Goal: Use online tool/utility: Utilize a website feature to perform a specific function

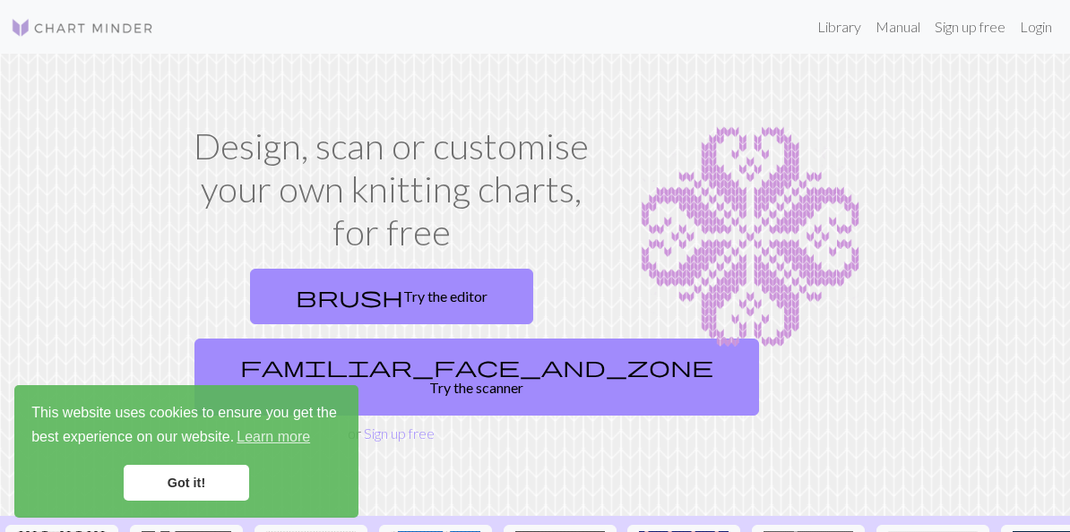
click at [215, 473] on link "Got it!" at bounding box center [186, 483] width 125 height 36
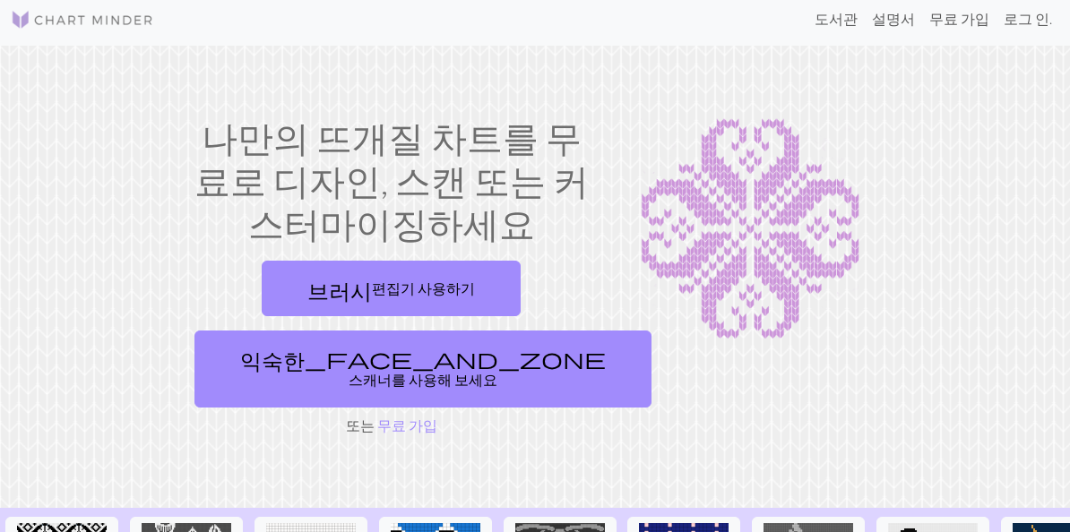
scroll to position [6, 0]
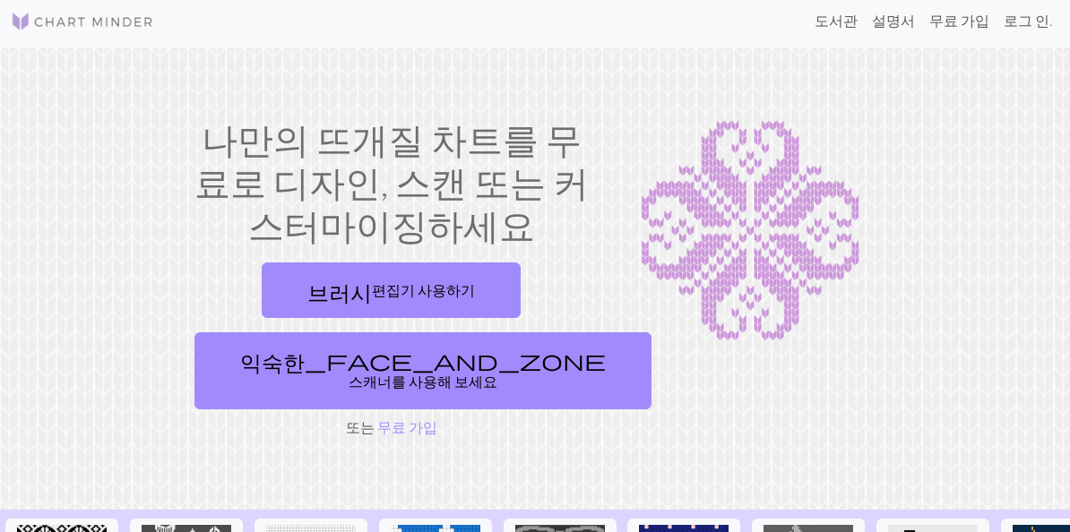
click at [563, 370] on span "익숙한_face_and_zone" at bounding box center [423, 360] width 366 height 25
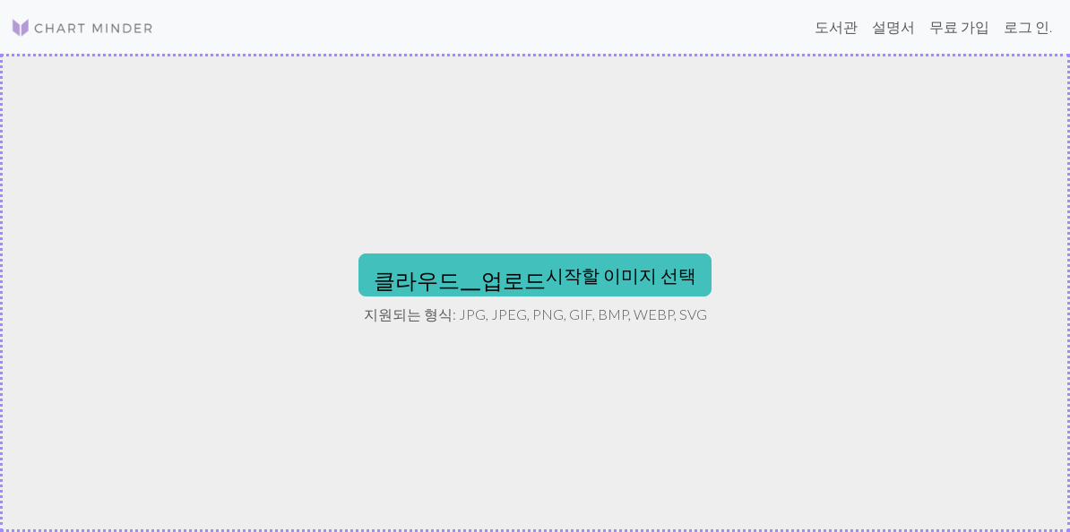
click at [645, 266] on font "클라우드_업로드 시작할 이미지 선택" at bounding box center [535, 275] width 323 height 22
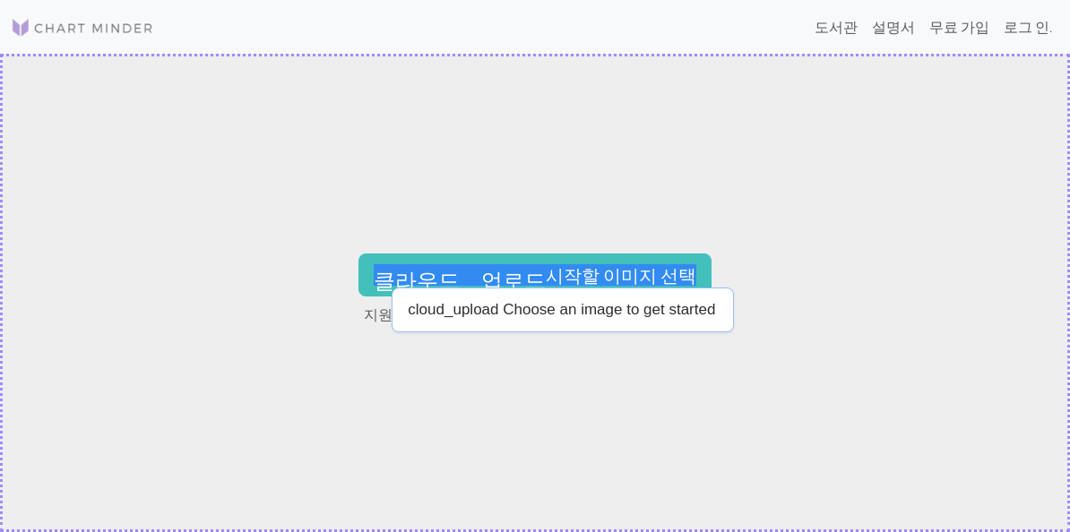
click at [668, 316] on p "cloud_upload Choose an image to get started" at bounding box center [561, 309] width 307 height 17
click at [627, 272] on font "클라우드_업로드 시작할 이미지 선택" at bounding box center [535, 275] width 323 height 22
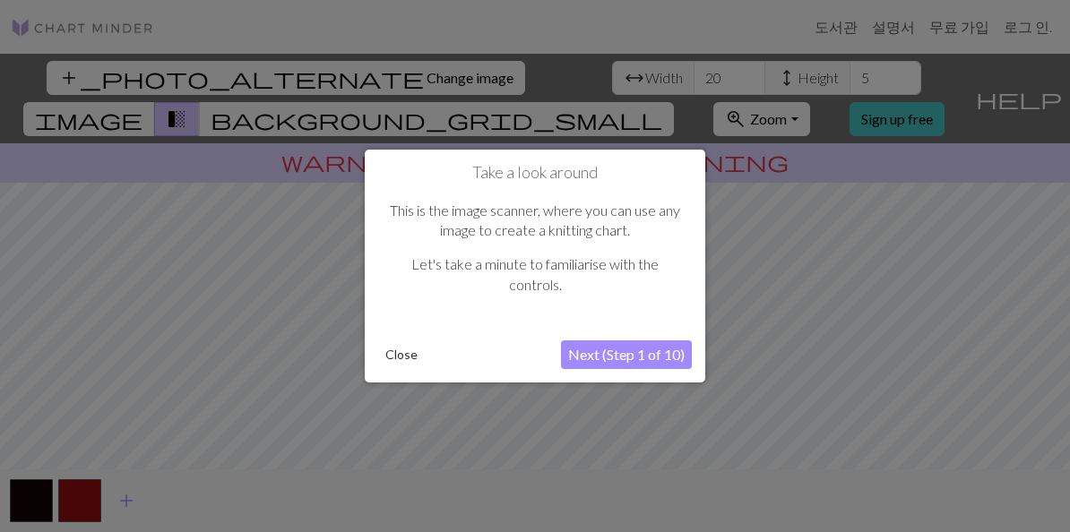
click at [662, 342] on button "Next (Step 1 of 10)" at bounding box center [626, 355] width 131 height 29
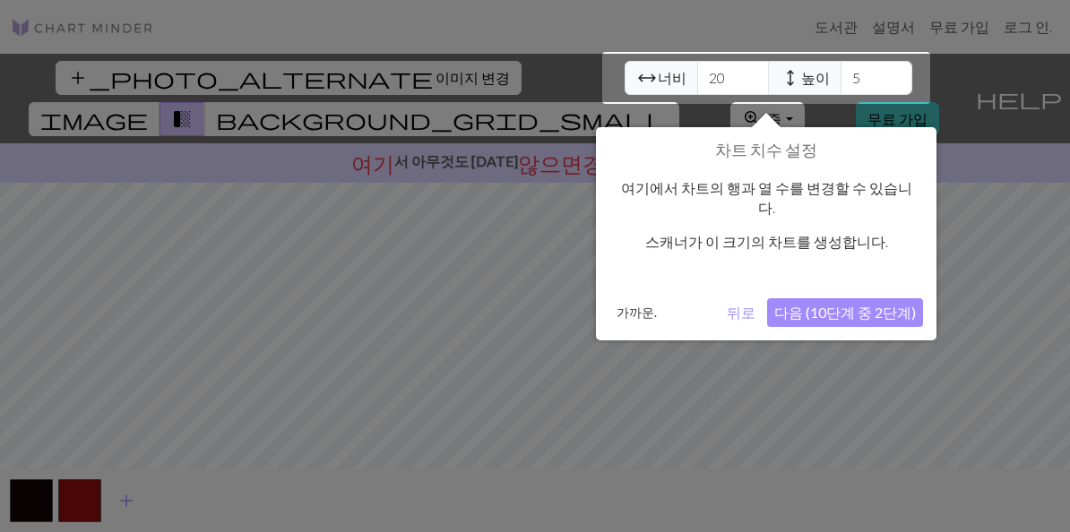
click at [747, 298] on button "뒤로" at bounding box center [741, 312] width 43 height 29
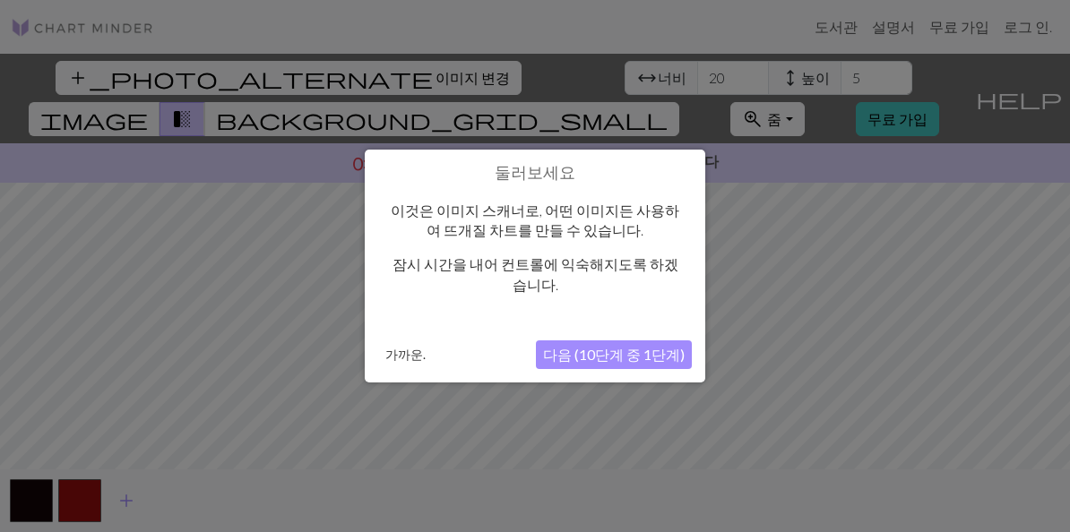
click at [662, 346] on font "다음 (10단계 중 1단계)" at bounding box center [614, 354] width 142 height 17
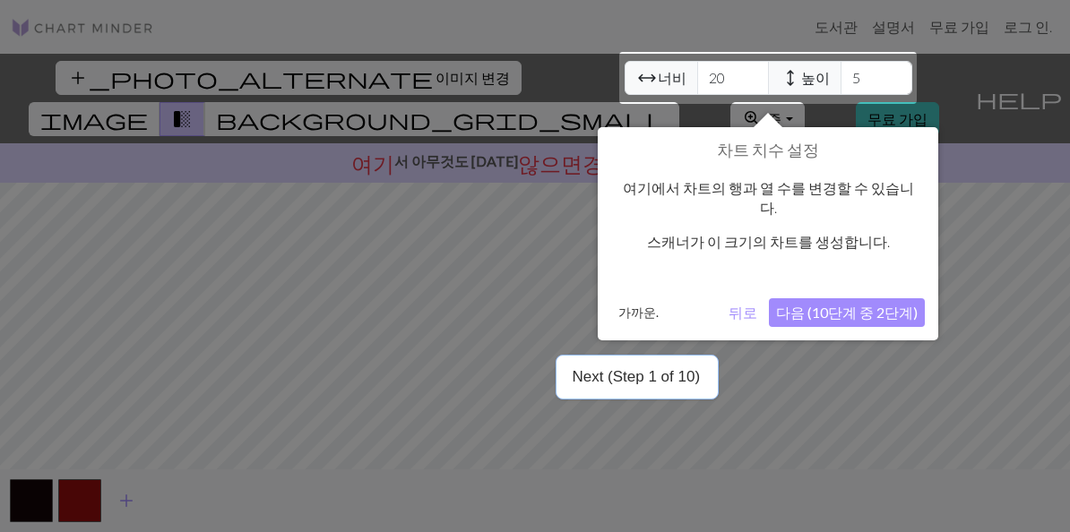
click at [869, 304] on font "다음 (10단계 중 2단계)" at bounding box center [847, 312] width 142 height 17
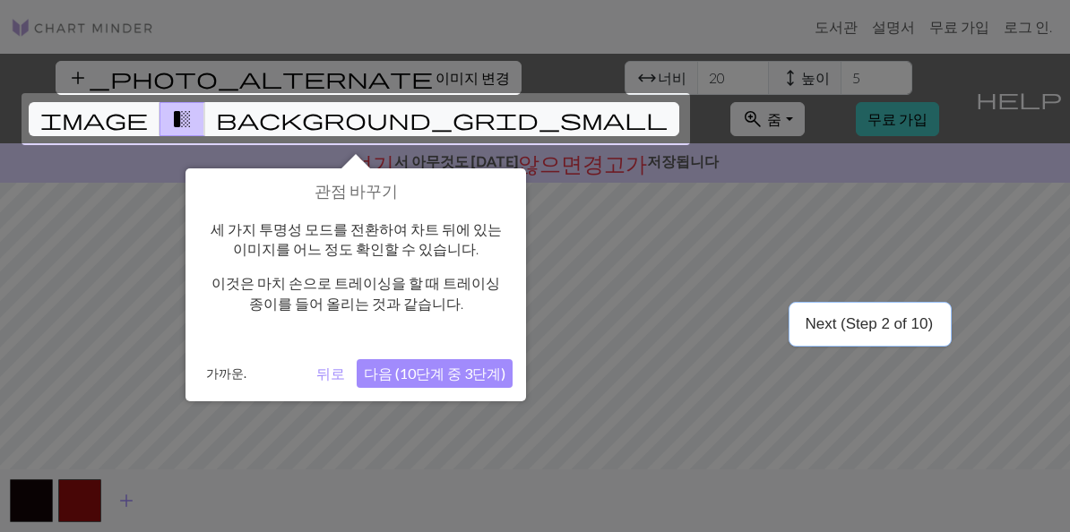
click at [413, 379] on font "다음 (10단계 중 3단계)" at bounding box center [435, 373] width 142 height 17
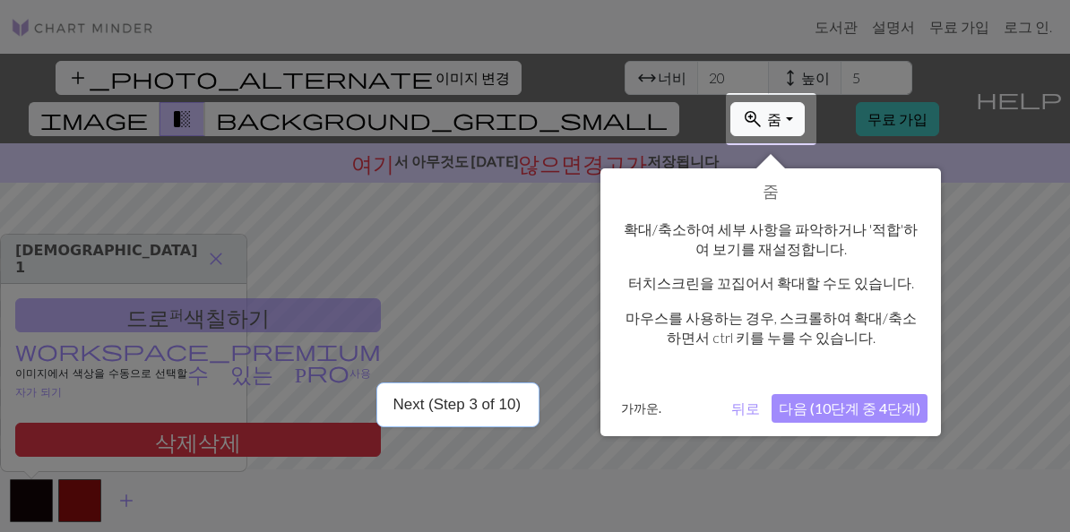
click at [890, 405] on font "다음 (10단계 중 4단계)" at bounding box center [850, 408] width 142 height 17
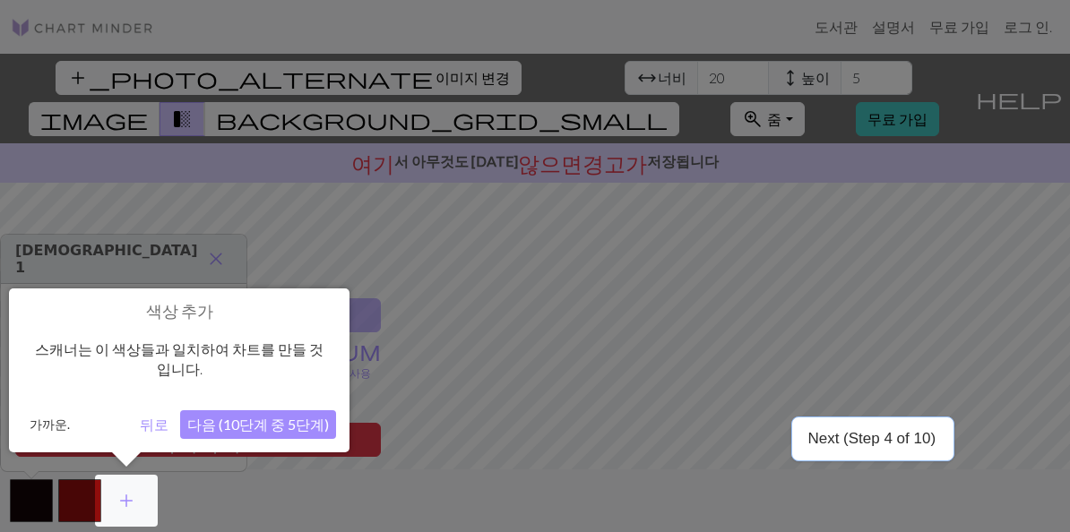
click at [263, 416] on font "다음 (10단계 중 5단계)" at bounding box center [258, 424] width 142 height 17
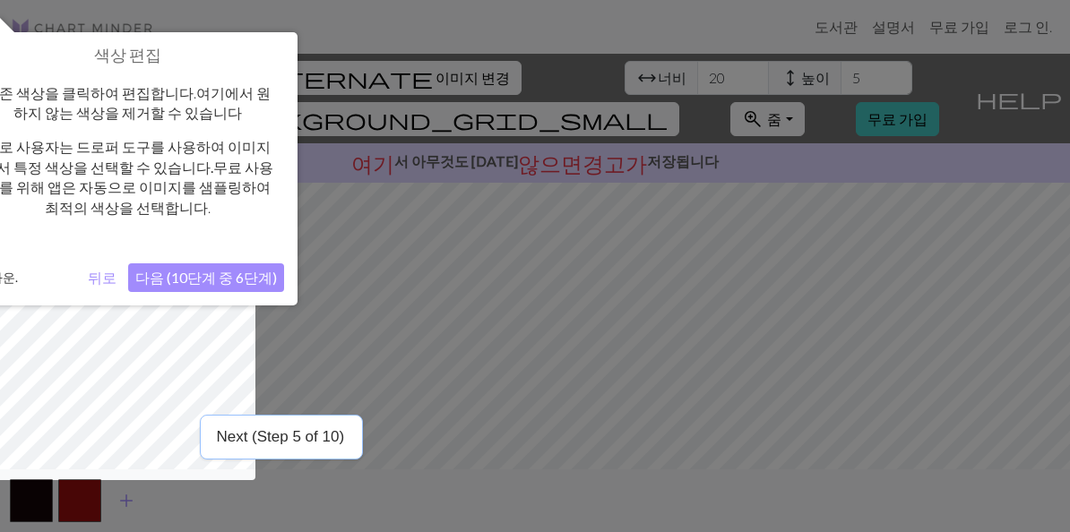
click at [187, 281] on font "다음 (10단계 중 6단계)" at bounding box center [206, 277] width 142 height 17
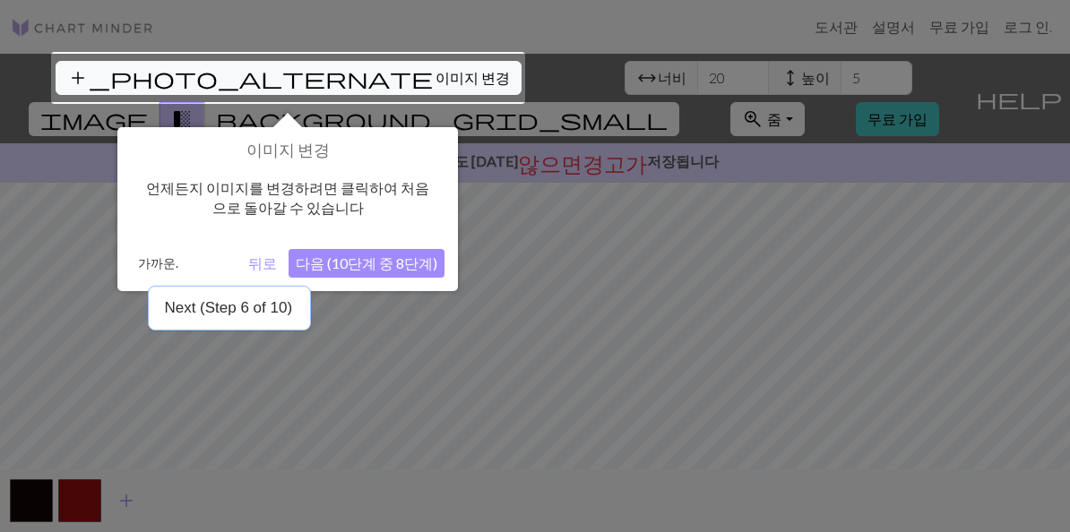
click at [348, 260] on font "다음 (10단계 중 8단계)" at bounding box center [367, 263] width 142 height 17
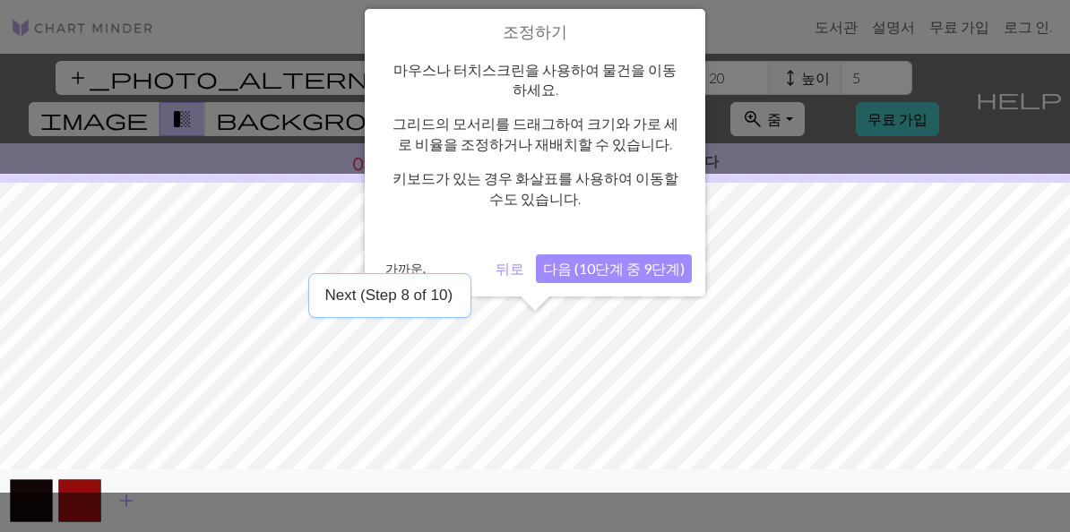
click at [662, 255] on button "다음 (10단계 중 9단계)" at bounding box center [614, 269] width 156 height 29
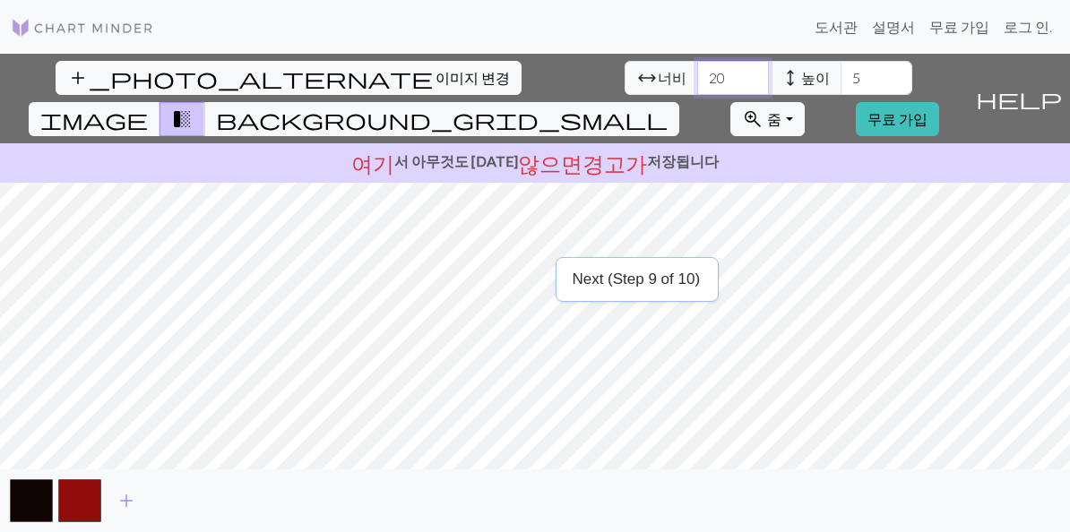
click at [737, 78] on input "20" at bounding box center [733, 78] width 72 height 34
type input "2"
type input "100"
click at [869, 82] on input "5" at bounding box center [877, 78] width 72 height 34
type input "5"
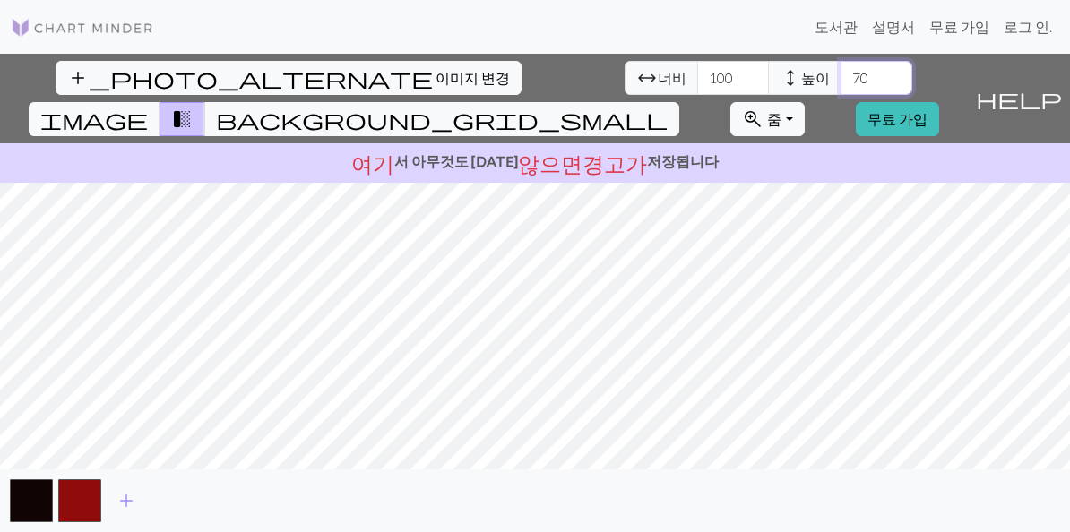
type input "7"
type input "8"
type input "100"
click at [743, 91] on input "100" at bounding box center [733, 78] width 72 height 34
type input "1"
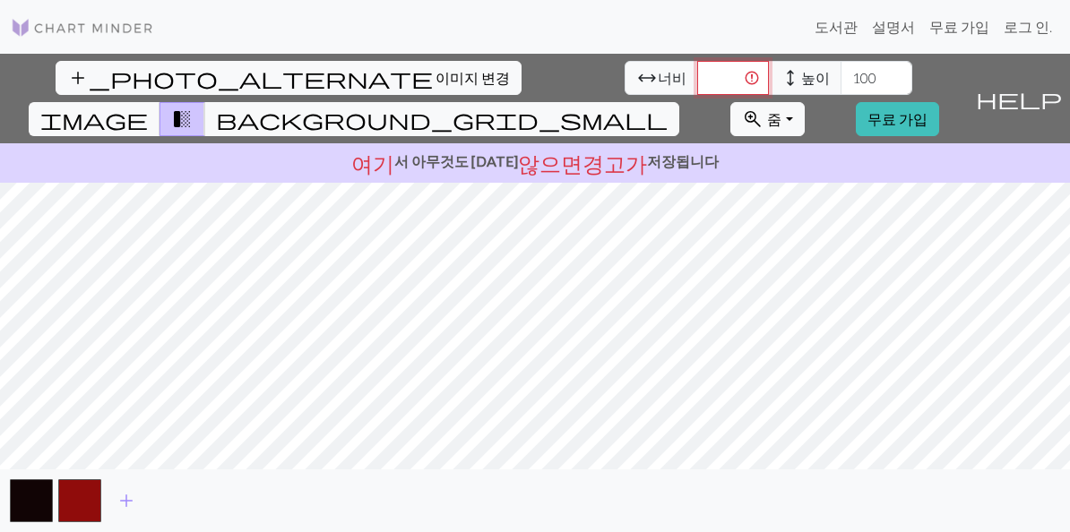
type input "1"
type input "2"
click at [883, 94] on input "100" at bounding box center [877, 78] width 72 height 34
click at [732, 82] on input "3000" at bounding box center [733, 78] width 72 height 34
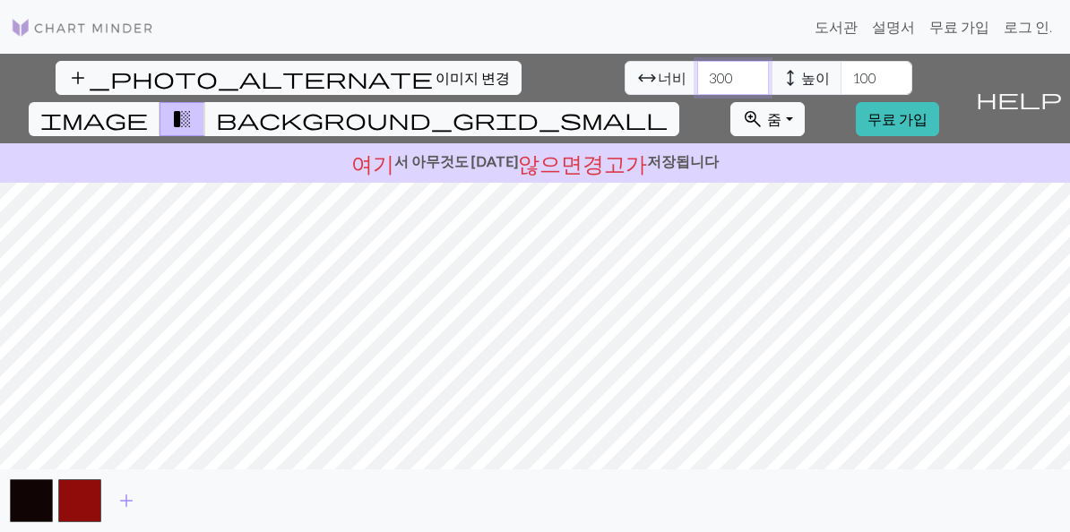
type input "300"
click at [876, 87] on input "100" at bounding box center [877, 78] width 72 height 34
type input "1"
type input "100"
click at [956, 70] on div "add_photo_alternate 이미지 변경 arrow_range 너비 300 height 높이 100 image transition_fa…" at bounding box center [484, 99] width 968 height 90
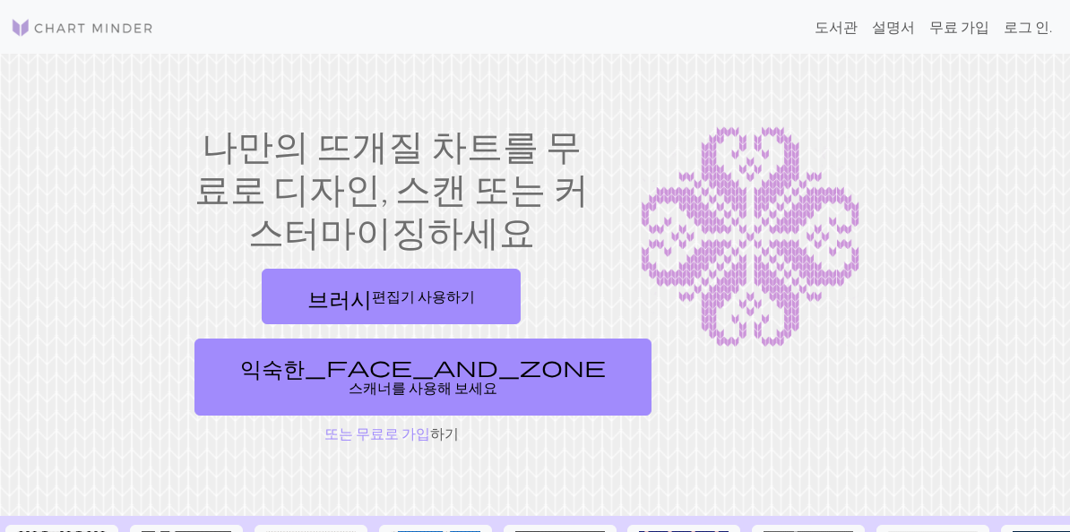
click at [495, 390] on link "익숙한_face_and_zone 스캐너를 사용해 보세요" at bounding box center [423, 377] width 457 height 77
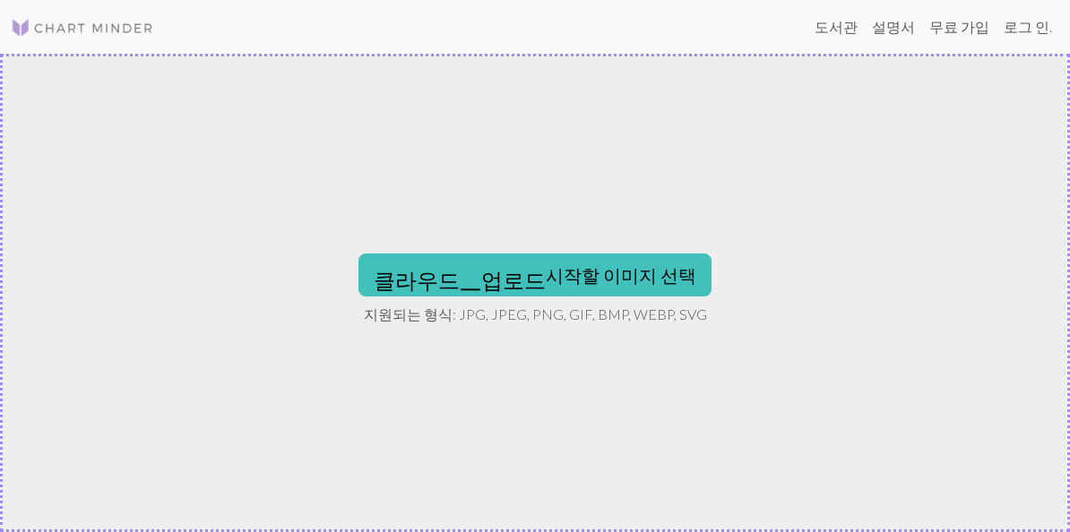
click at [740, 265] on div "클라우드_업로드 시작할 이미지 선택 지원되는 형식: JPG, JPEG, PNG, GIF, BMP, WEBP, SVG" at bounding box center [535, 293] width 1070 height 479
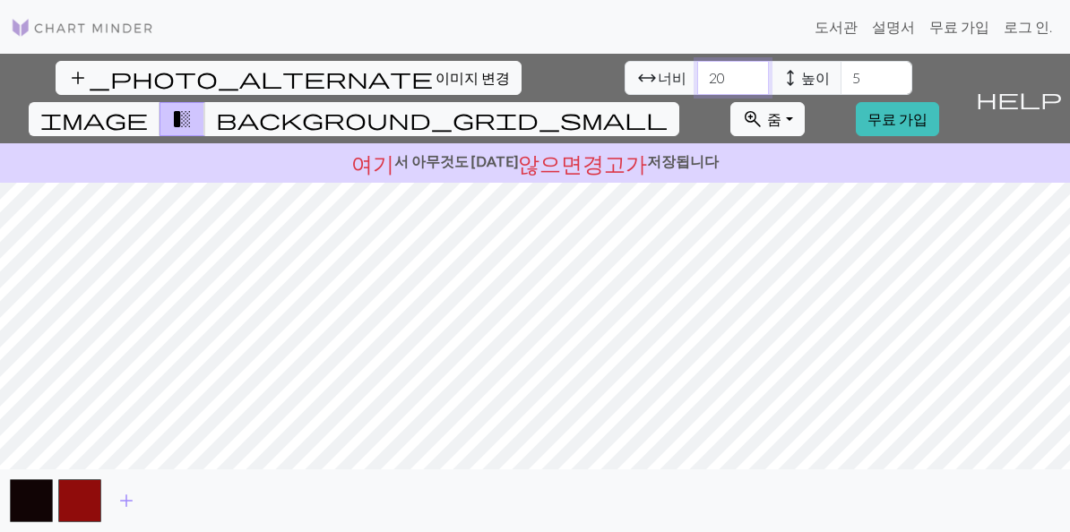
click at [747, 84] on input "20" at bounding box center [733, 78] width 72 height 34
type input "2"
type input "250"
click at [878, 82] on input "5" at bounding box center [877, 78] width 72 height 34
type input "1"
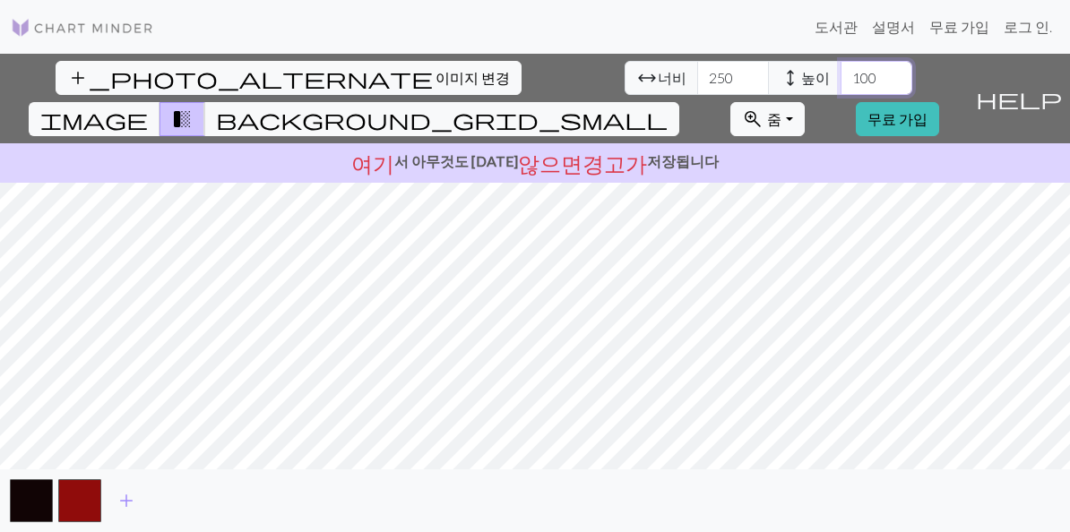
type input "100"
click at [32, 507] on button "button" at bounding box center [31, 501] width 43 height 43
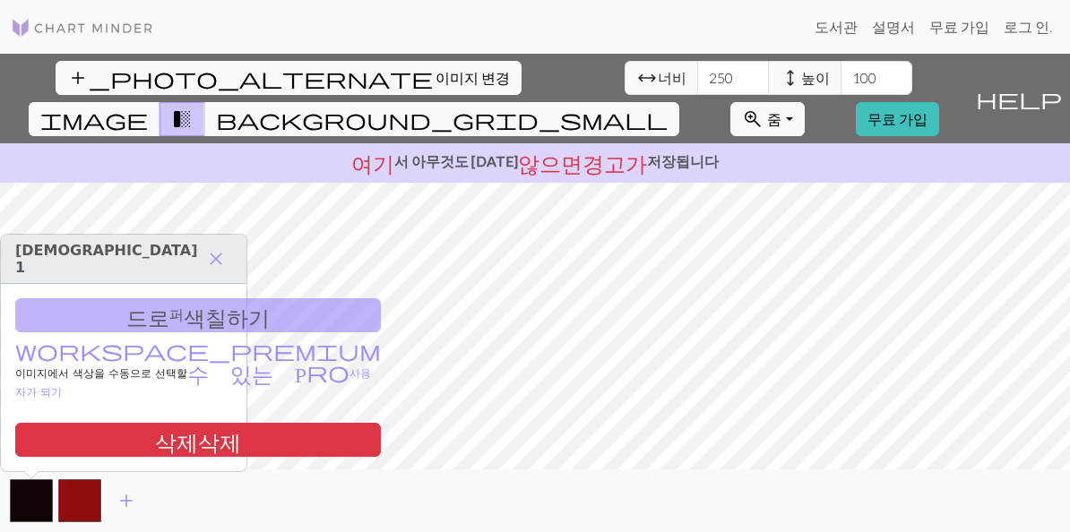
click at [50, 324] on div "드로 퍼 색칠하기 workspace_premium 이미지에서 색상을 수동으로 선택할 수 있는 Pro 사용자가 되기 삭제삭제" at bounding box center [124, 377] width 246 height 187
click at [82, 318] on div "드로 퍼 색칠하기 workspace_premium 이미지에서 색상을 수동으로 선택할 수 있는 Pro 사용자가 되기 삭제삭제" at bounding box center [124, 377] width 246 height 187
click at [79, 315] on div "드로 퍼 색칠하기 workspace_premium 이미지에서 색상을 수동으로 선택할 수 있는 Pro 사용자가 되기 삭제삭제" at bounding box center [124, 377] width 246 height 187
click at [212, 258] on span "close" at bounding box center [216, 259] width 22 height 25
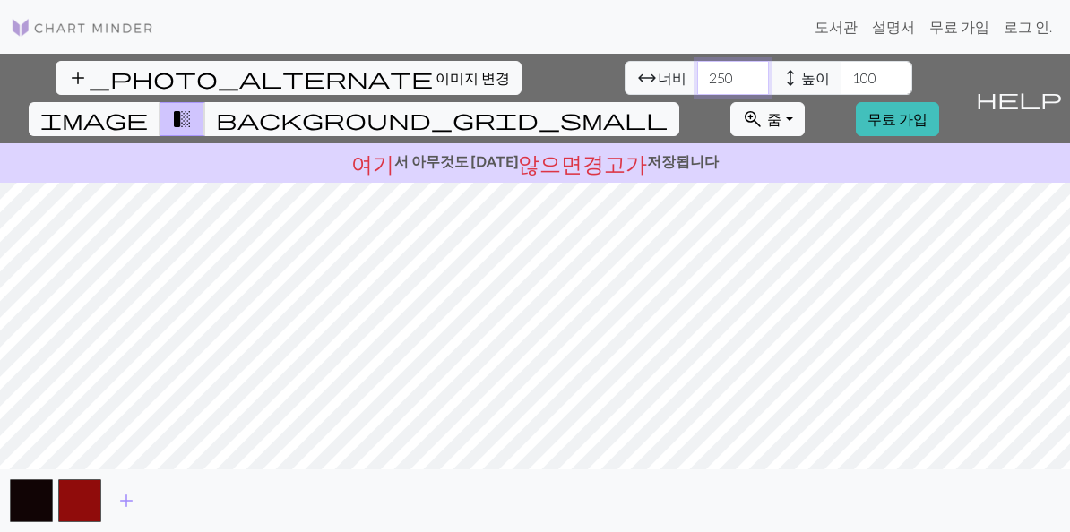
click at [740, 76] on input "250" at bounding box center [733, 78] width 72 height 34
click at [39, 494] on button "button" at bounding box center [31, 501] width 43 height 43
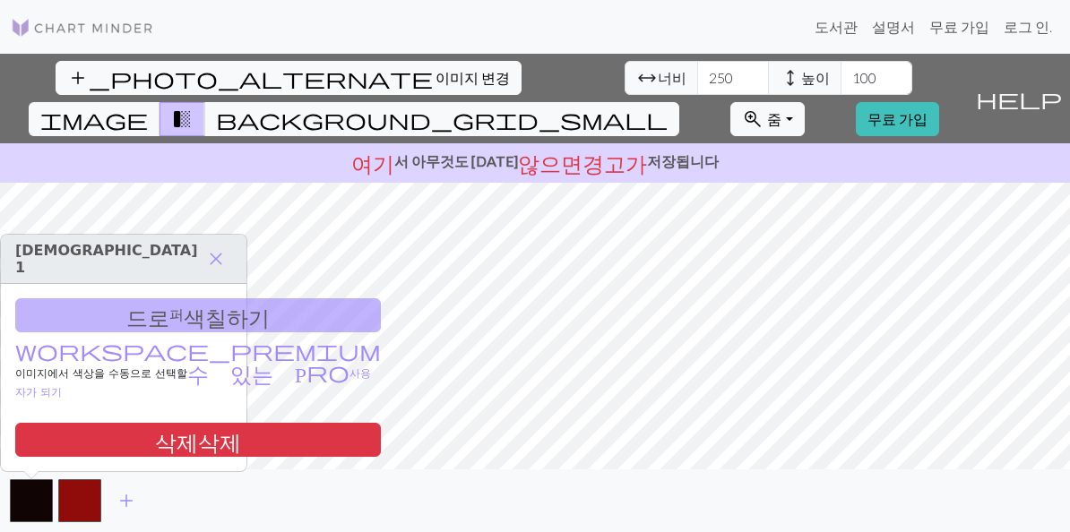
click at [208, 351] on span "workspace_premium" at bounding box center [198, 350] width 366 height 25
click at [214, 255] on span "close" at bounding box center [216, 259] width 22 height 25
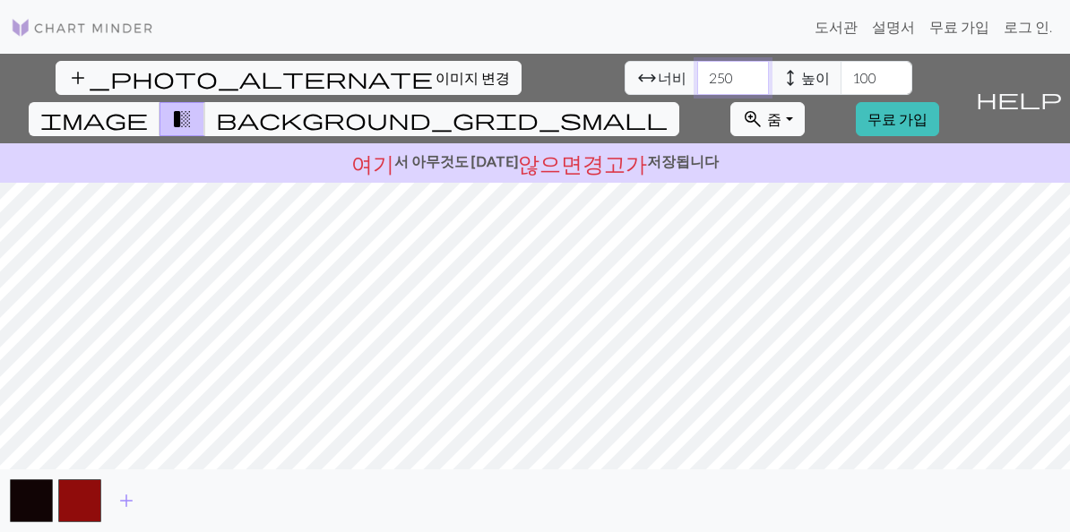
click at [747, 84] on input "250" at bounding box center [733, 78] width 72 height 34
type input "2"
type input "230"
click at [894, 74] on input "100" at bounding box center [877, 78] width 72 height 34
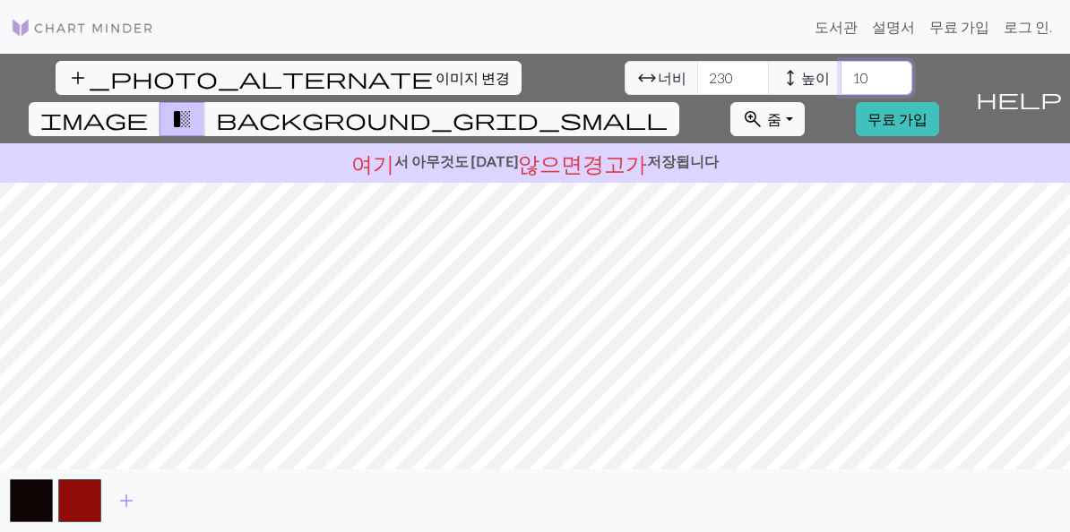
type input "1"
type input "120"
click at [757, 86] on input "230" at bounding box center [733, 78] width 72 height 34
type input "2"
type input "130"
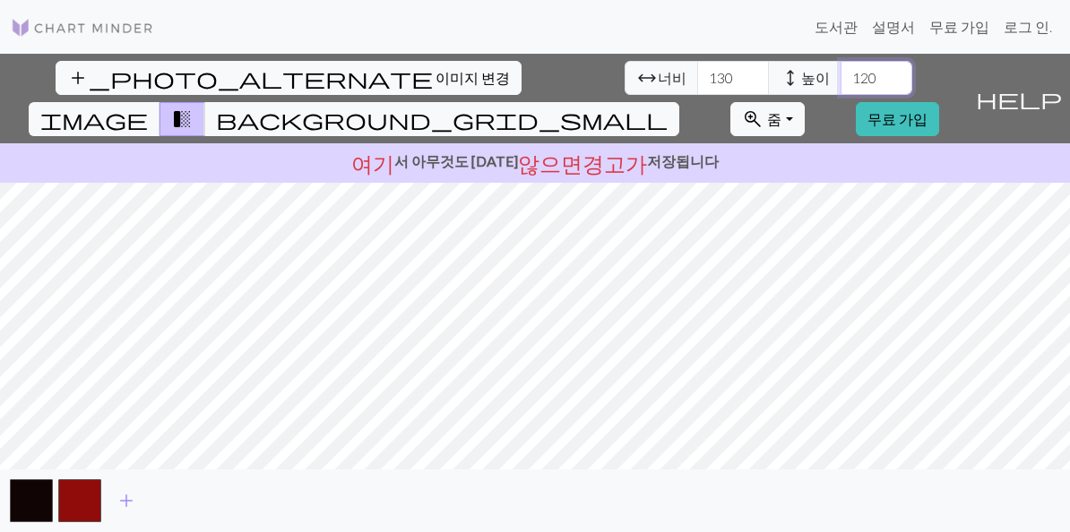
click at [888, 91] on input "120" at bounding box center [877, 78] width 72 height 34
type input "1"
type input "5"
type input "7"
type input "8"
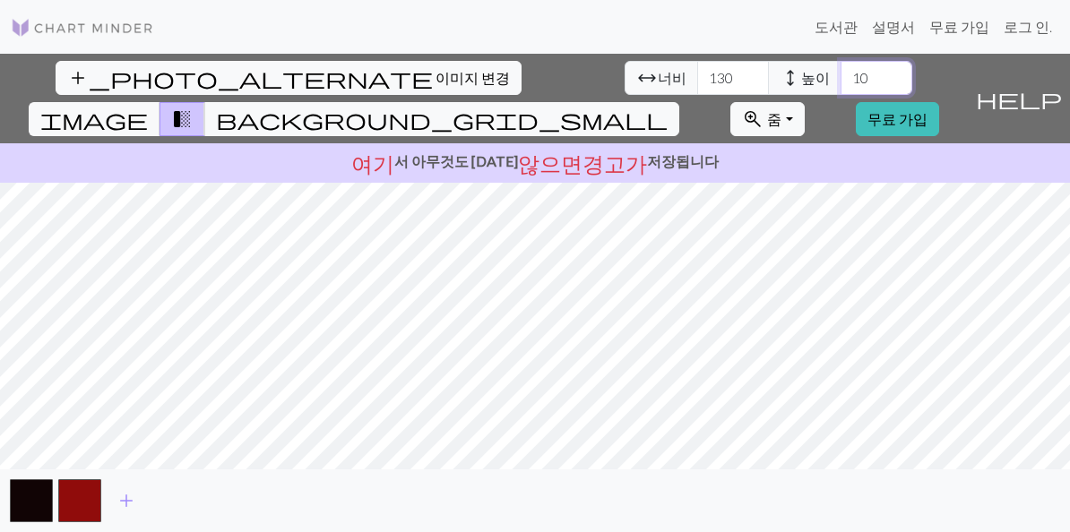
type input "1"
type input "130"
click at [745, 80] on input "130" at bounding box center [733, 78] width 72 height 34
type input "1"
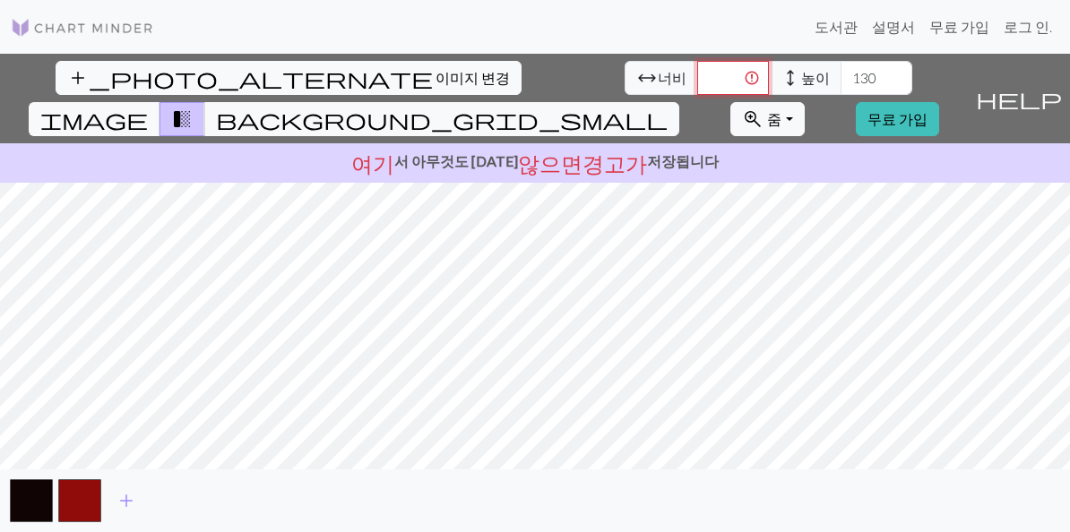
type input "2"
type input "250"
type input "1"
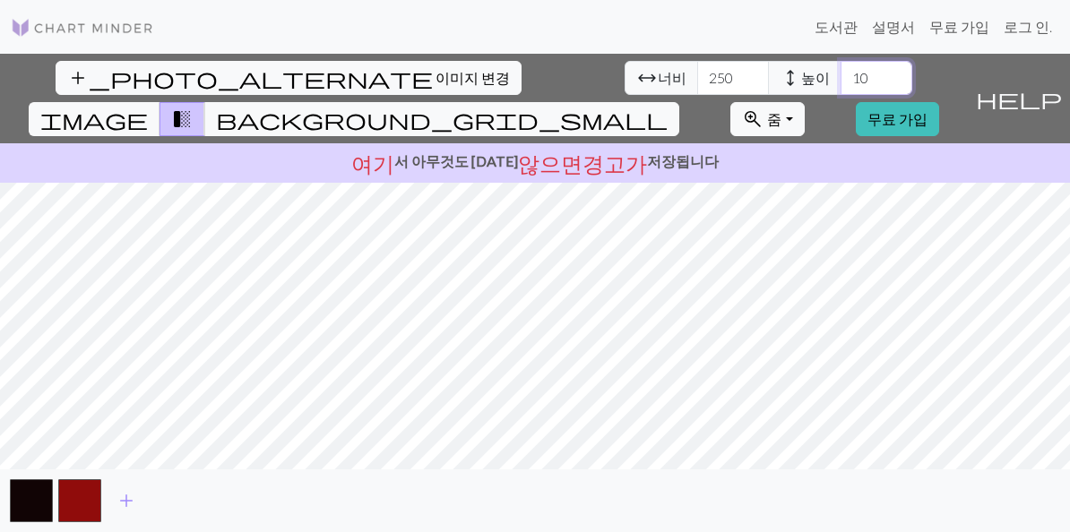
type input "100"
click at [117, 123] on span "image" at bounding box center [94, 119] width 108 height 25
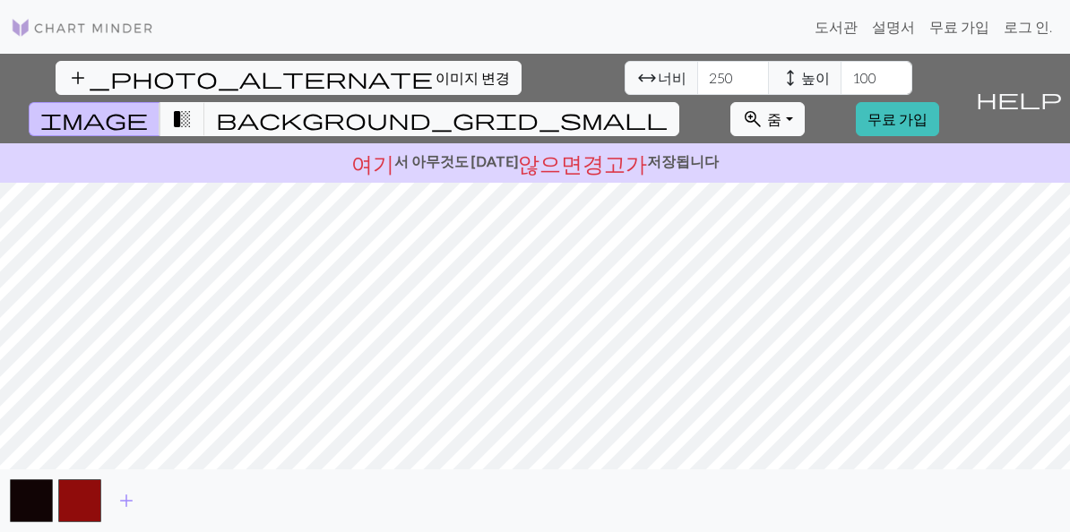
click at [233, 118] on span "background_grid_small" at bounding box center [442, 119] width 452 height 25
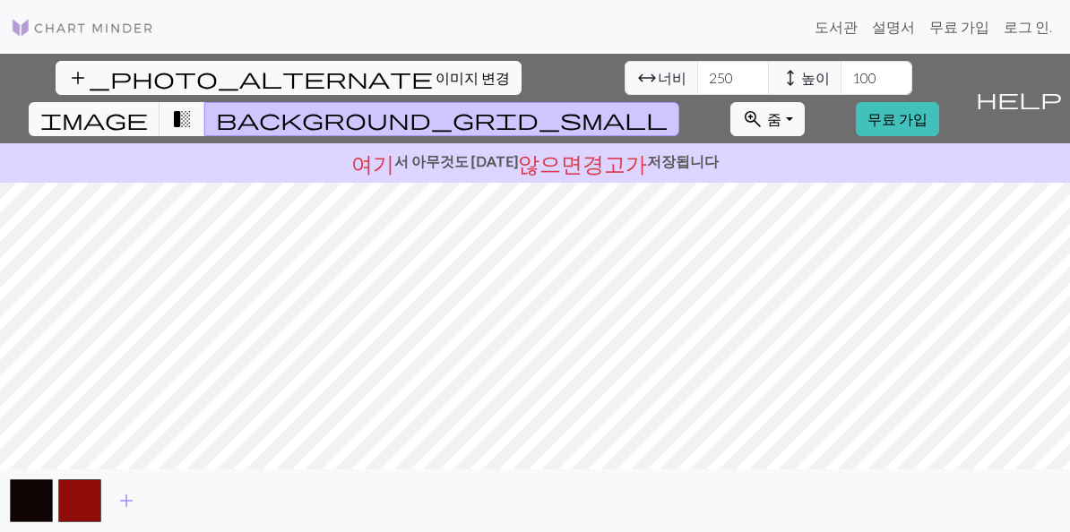
click at [1025, 36] on link "로그 인." at bounding box center [1028, 27] width 63 height 36
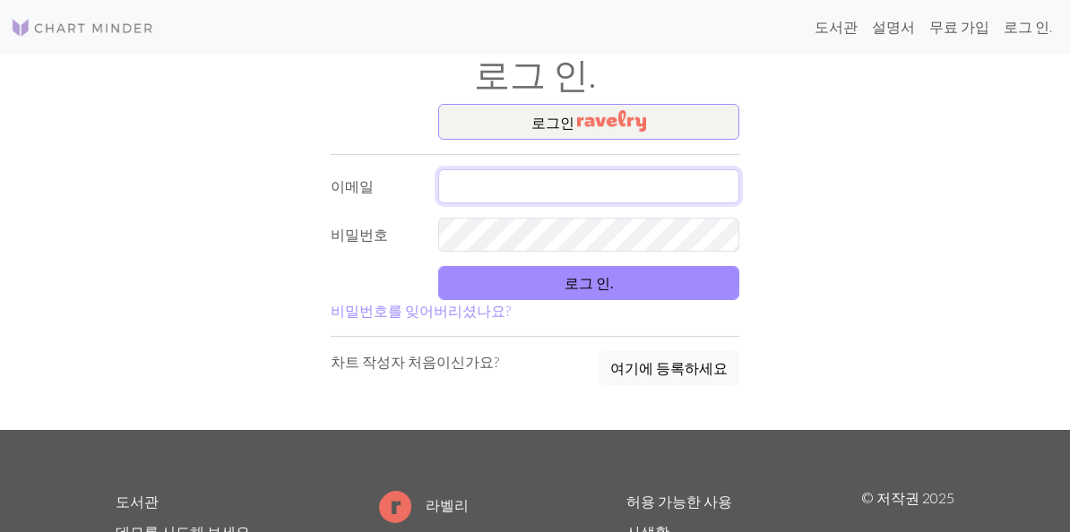
click at [554, 177] on input "text" at bounding box center [588, 186] width 301 height 34
type input "Snahpark1l08"
type input "S"
type input "suahpark1108@gmail.com"
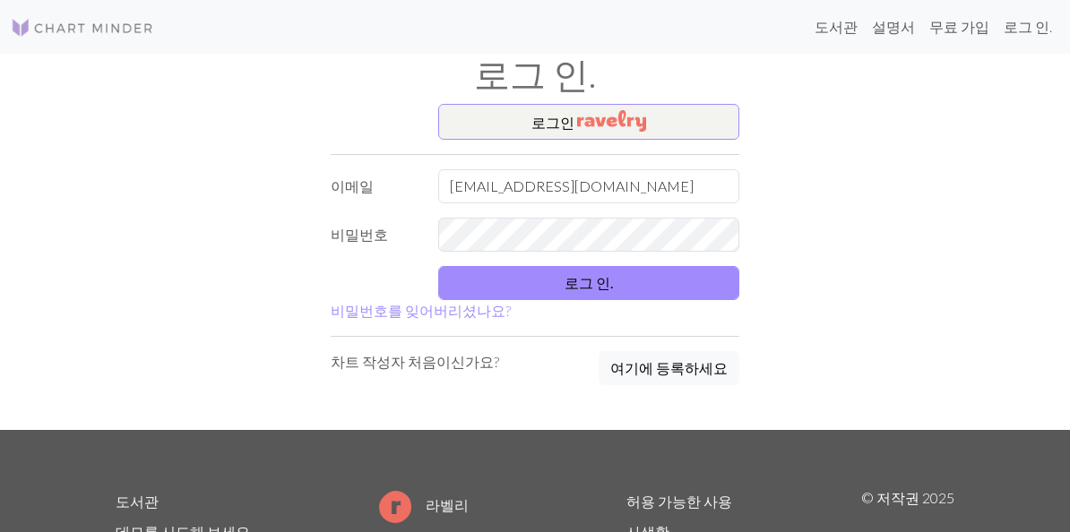
click at [704, 212] on form "로그인 이메일 suahpark1108@gmail.com 비밀번호 로그 인. 비밀번호를 잊어버리셨나요?" at bounding box center [535, 213] width 409 height 218
click at [699, 279] on button "로그 인." at bounding box center [588, 283] width 301 height 34
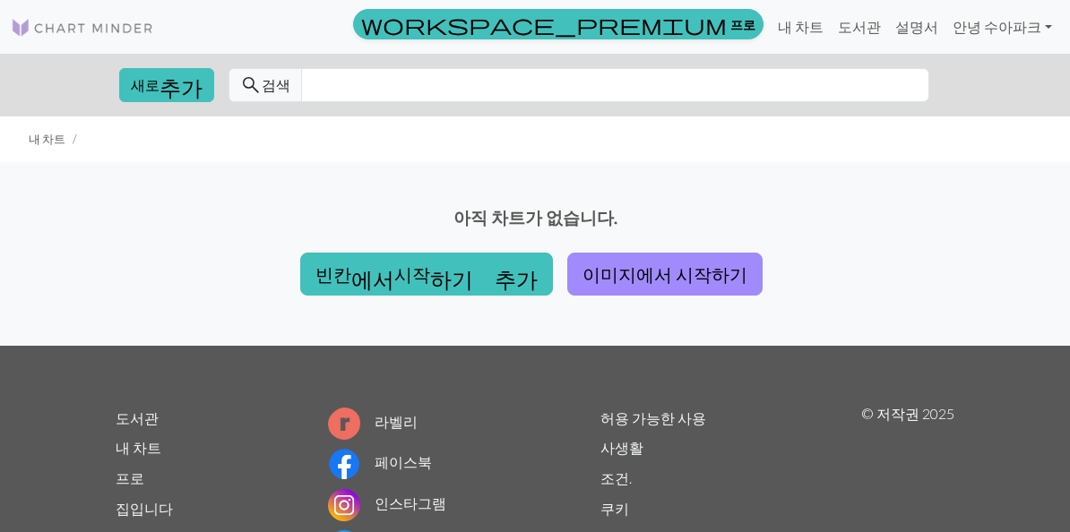
click at [710, 271] on font "이미지에서 시작하기" at bounding box center [665, 275] width 165 height 22
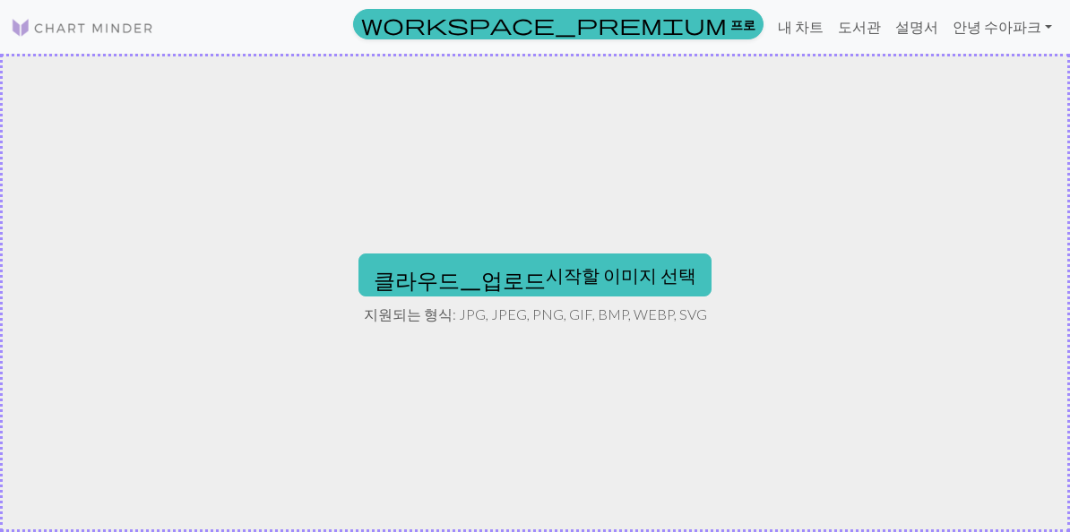
click at [662, 295] on button "클라우드_업로드 시작할 이미지 선택" at bounding box center [535, 275] width 353 height 43
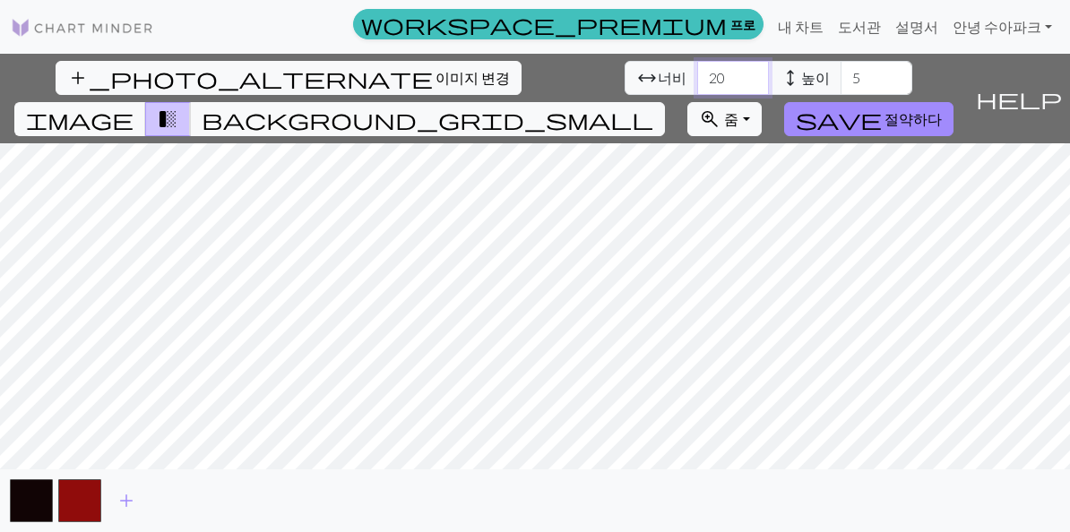
click at [747, 73] on input "20" at bounding box center [733, 78] width 72 height 34
type input "2"
type input "230"
click at [885, 84] on input "5" at bounding box center [877, 78] width 72 height 34
type input "100"
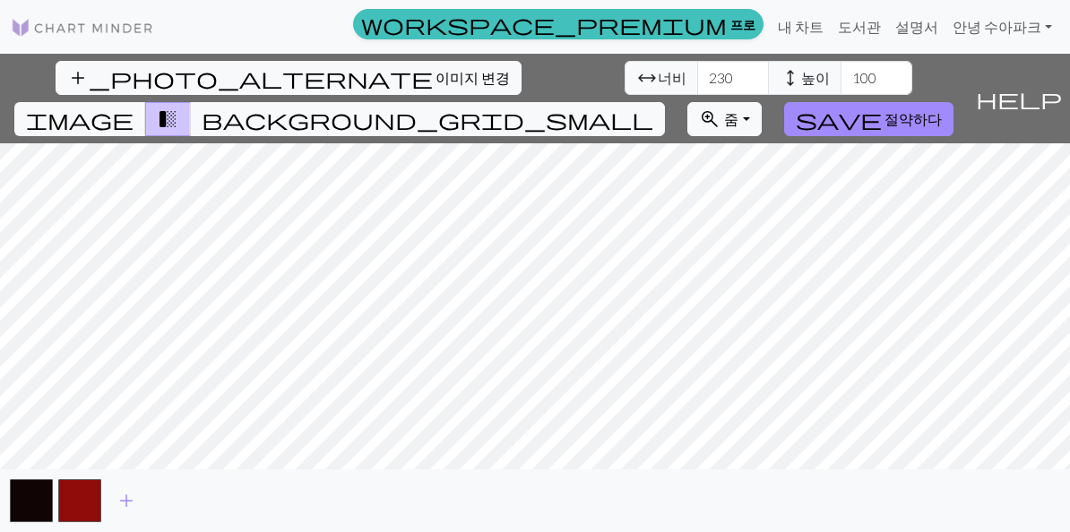
click at [931, 68] on div "add_photo_alternate 이미지 변경 arrow_range 너비 230 height 높이 100 image transition_fa…" at bounding box center [484, 99] width 968 height 90
click at [882, 122] on span "save" at bounding box center [839, 119] width 86 height 25
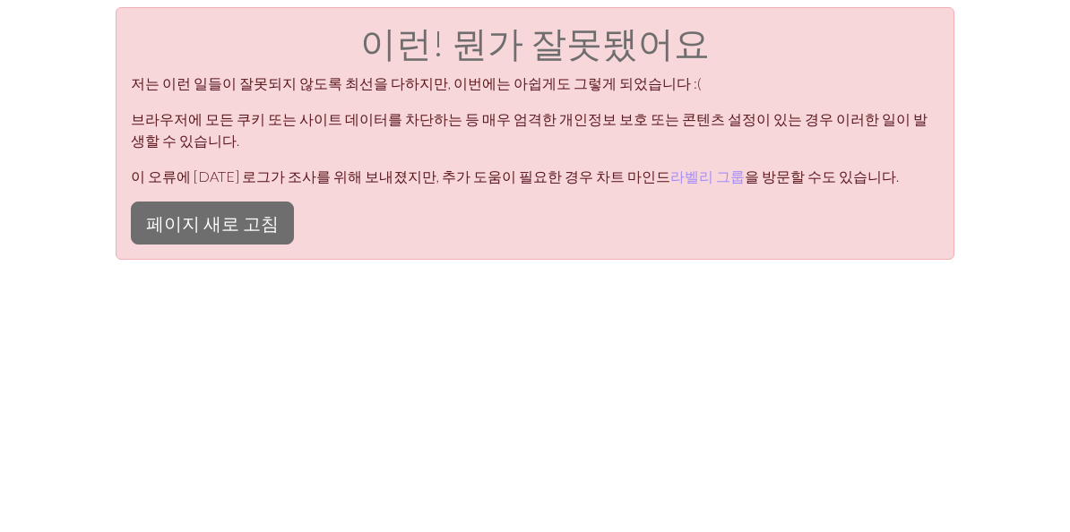
click at [152, 212] on font "페이지 새로 고침" at bounding box center [212, 223] width 133 height 22
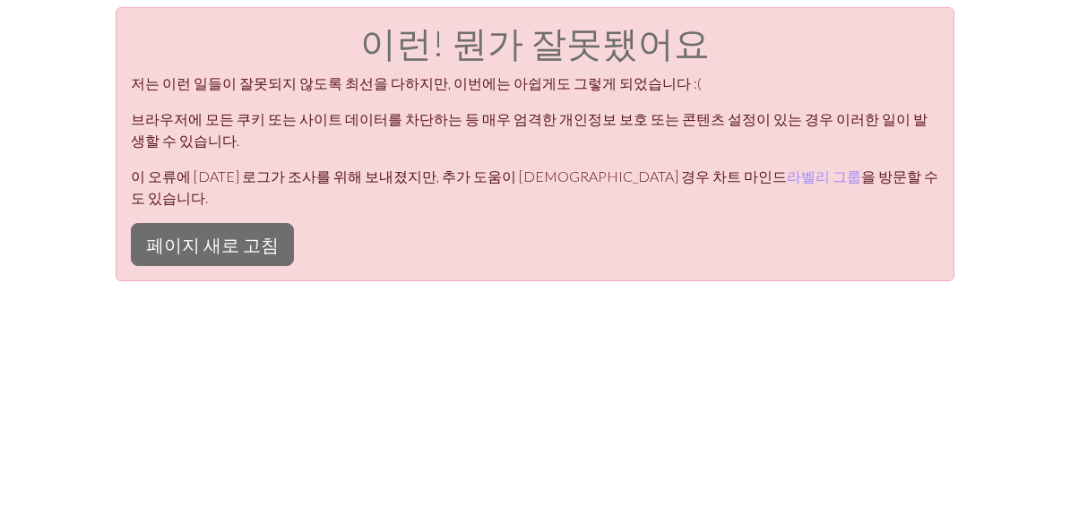
click at [190, 234] on font "페이지 새로 고침" at bounding box center [212, 245] width 133 height 22
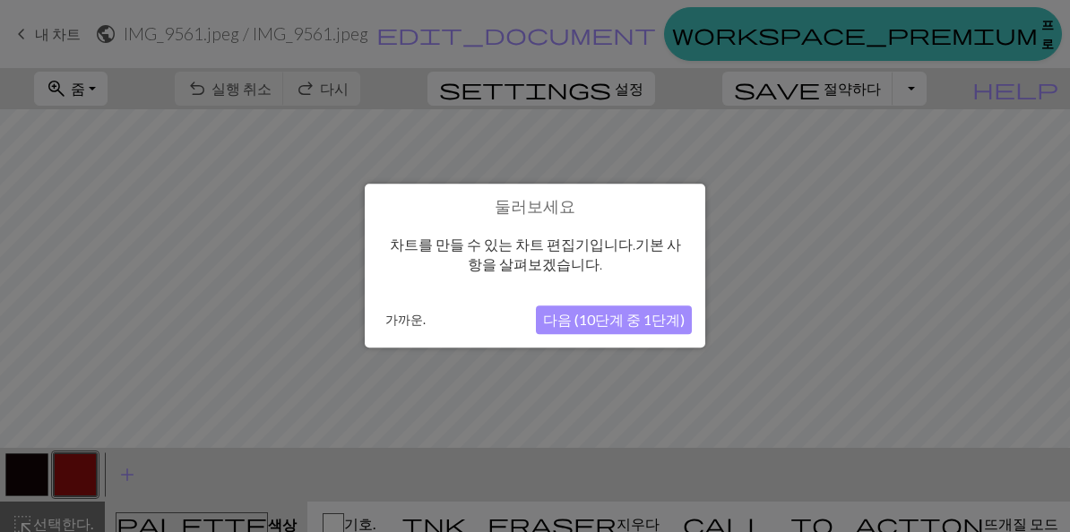
click at [676, 313] on font "다음 (10단계 중 1단계)" at bounding box center [614, 320] width 142 height 17
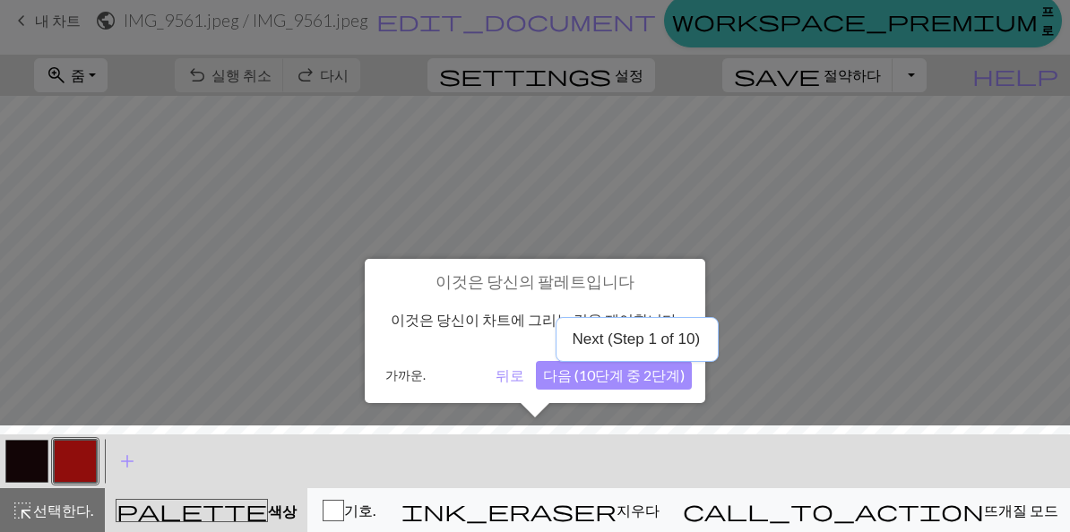
scroll to position [14, 0]
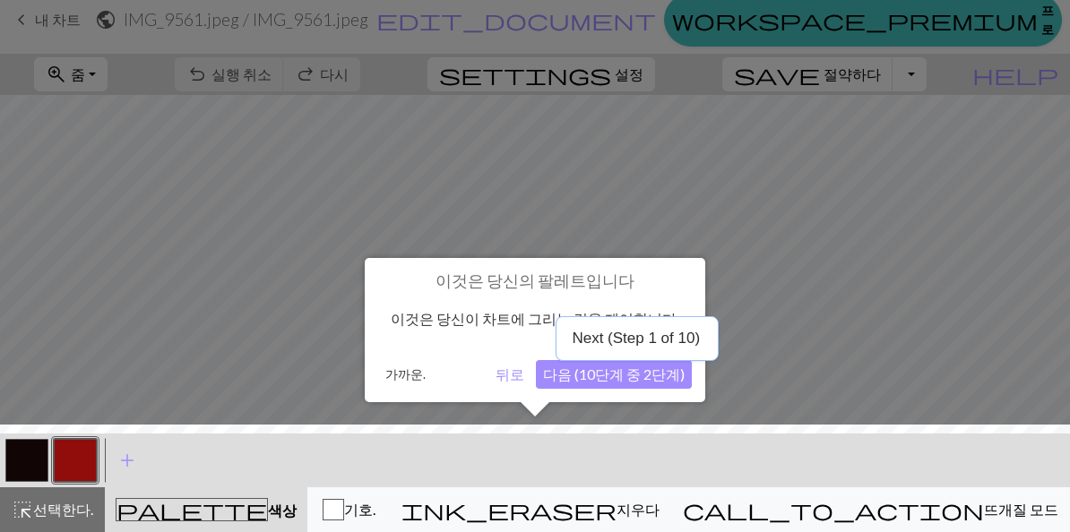
click at [680, 385] on button "다음 (10단계 중 2단계)" at bounding box center [614, 374] width 156 height 29
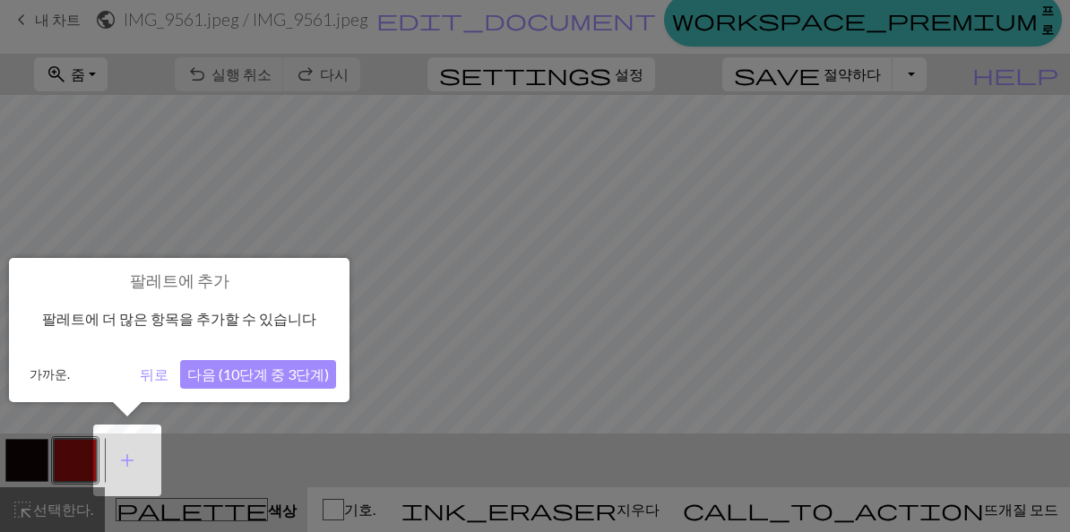
click at [261, 374] on font "다음 (10단계 중 3단계)" at bounding box center [258, 374] width 142 height 17
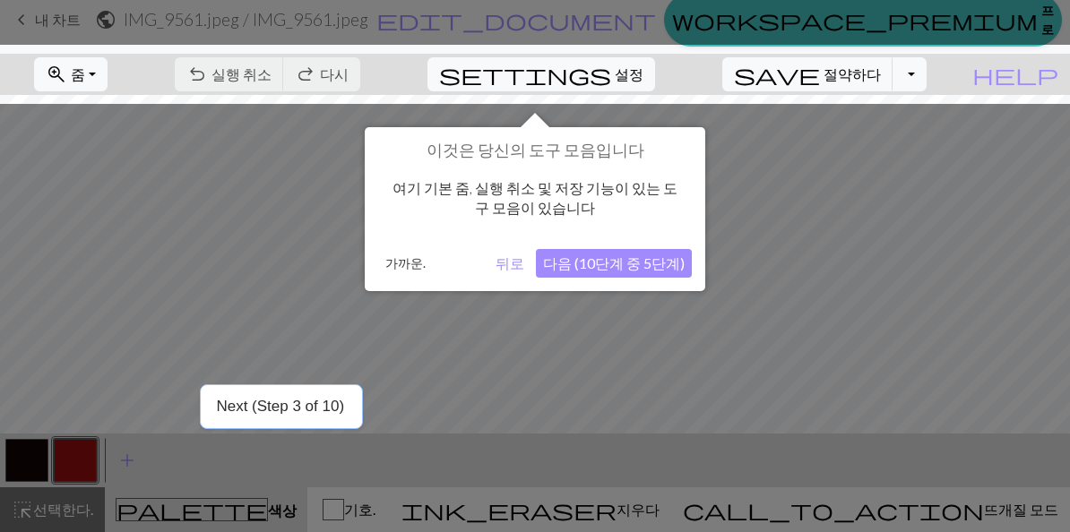
click at [676, 264] on font "다음 (10단계 중 5단계)" at bounding box center [614, 263] width 142 height 17
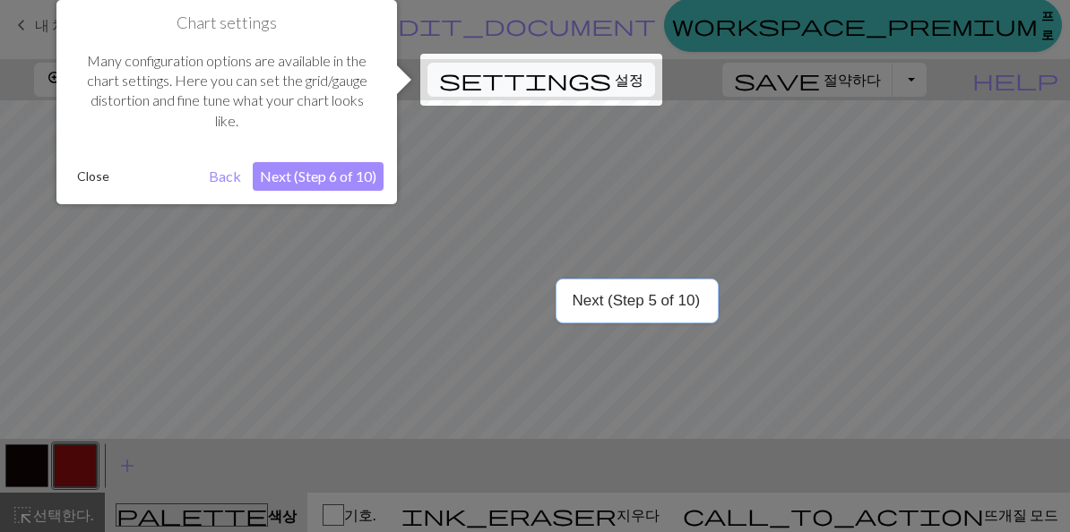
scroll to position [0, 0]
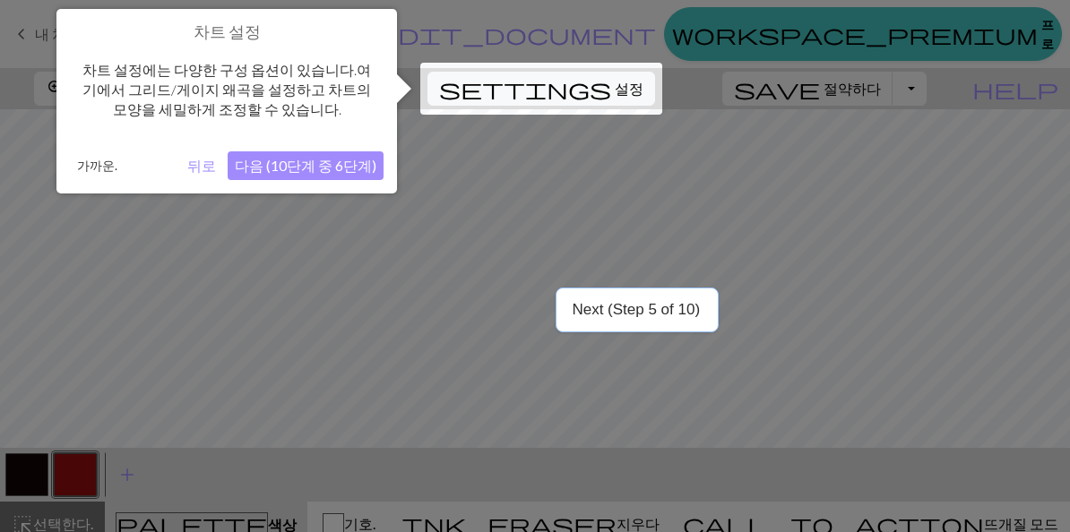
click at [291, 171] on font "다음 (10단계 중 6단계)" at bounding box center [306, 165] width 142 height 17
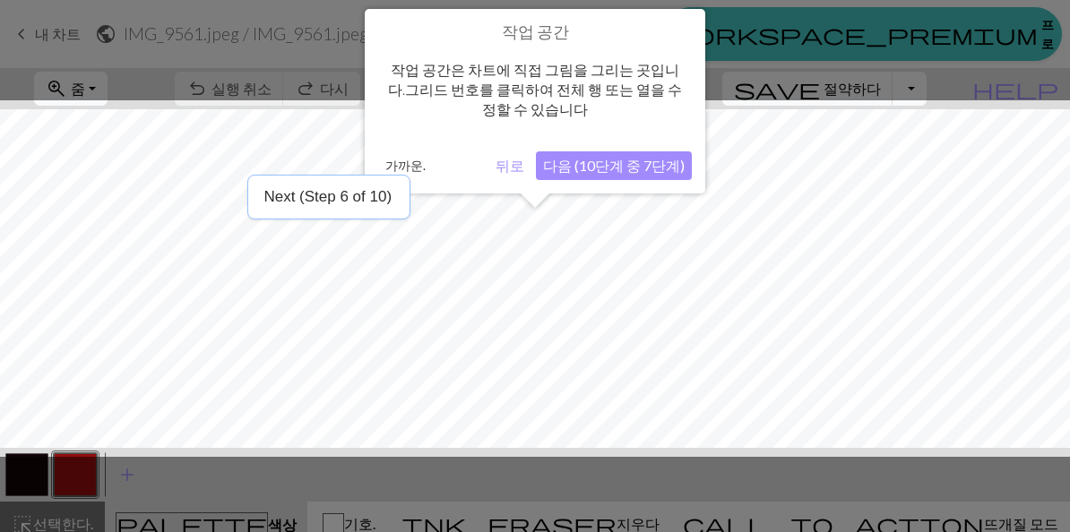
click at [649, 163] on font "다음 (10단계 중 7단계)" at bounding box center [614, 165] width 142 height 17
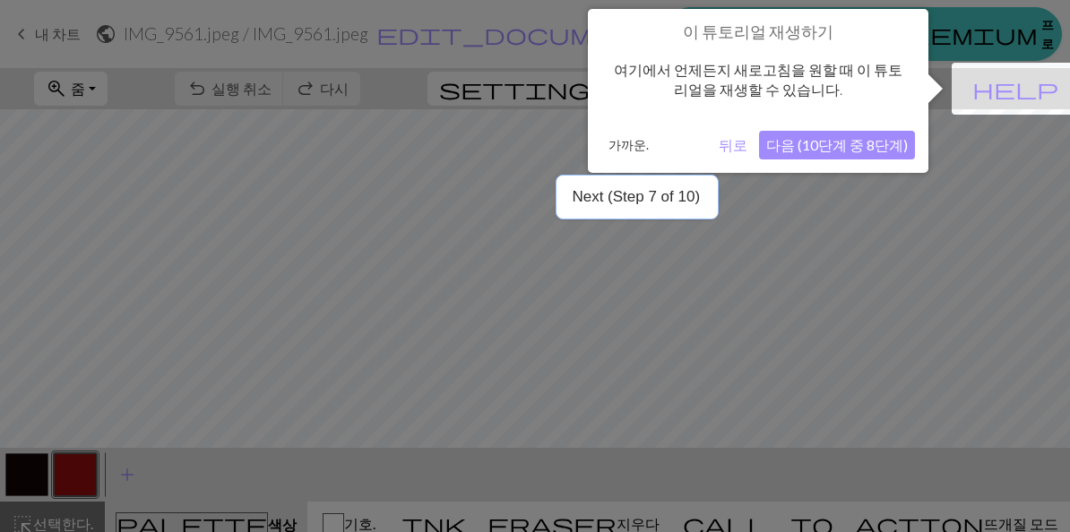
click at [851, 150] on font "다음 (10단계 중 8단계)" at bounding box center [837, 144] width 142 height 17
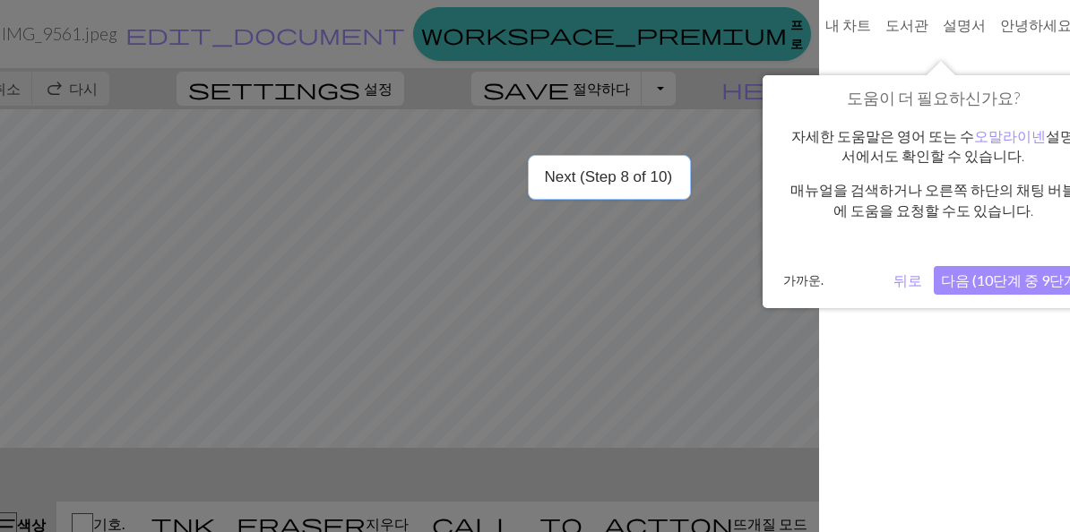
scroll to position [0, 293]
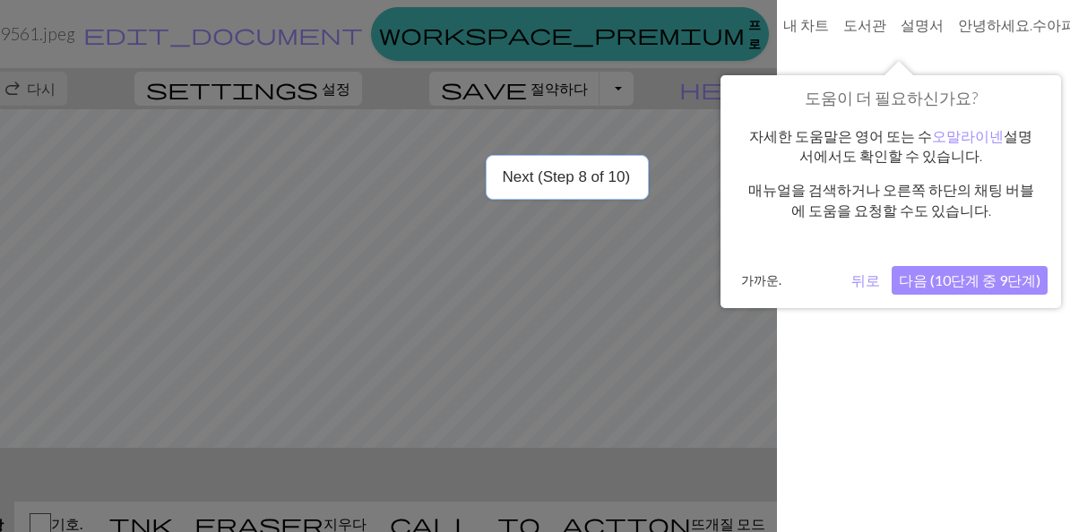
click at [1000, 276] on font "다음 (10단계 중 9단계)" at bounding box center [970, 280] width 142 height 17
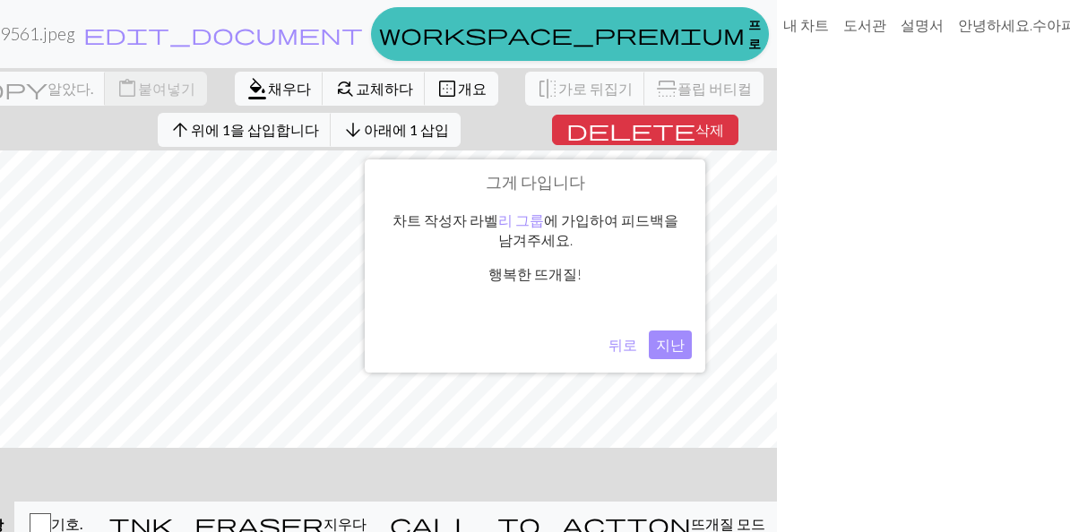
click at [686, 340] on button "지난" at bounding box center [670, 345] width 43 height 29
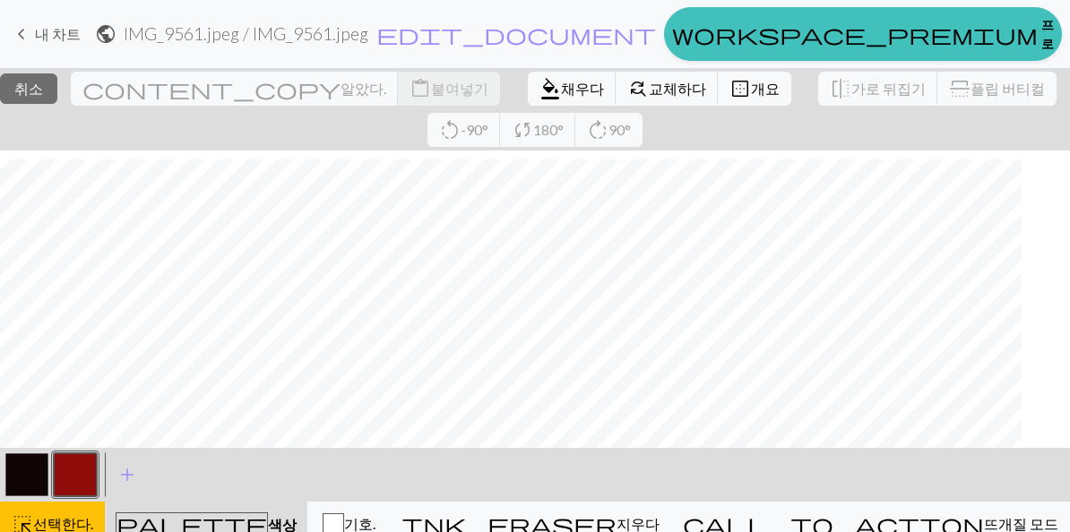
scroll to position [662, 0]
click at [588, 91] on font "채우다" at bounding box center [582, 88] width 43 height 17
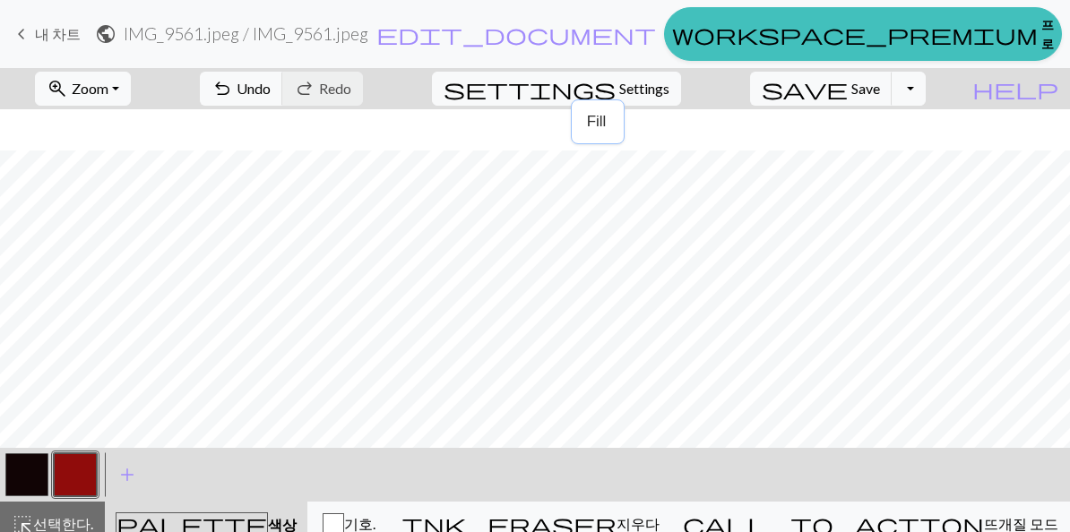
scroll to position [620, 0]
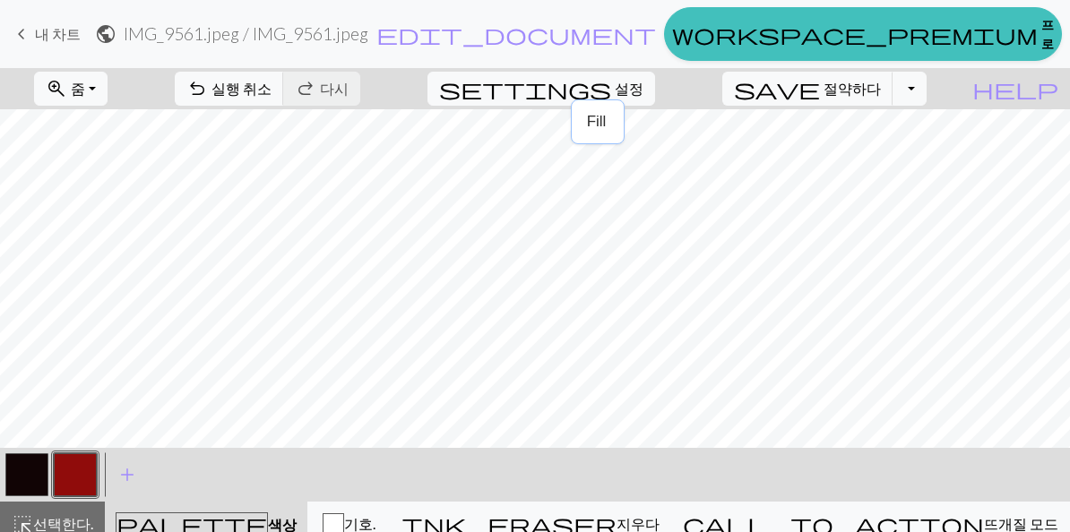
click at [25, 477] on button "button" at bounding box center [26, 475] width 43 height 43
click at [201, 76] on span "undo" at bounding box center [197, 88] width 22 height 25
click at [202, 86] on span "undo" at bounding box center [197, 88] width 22 height 25
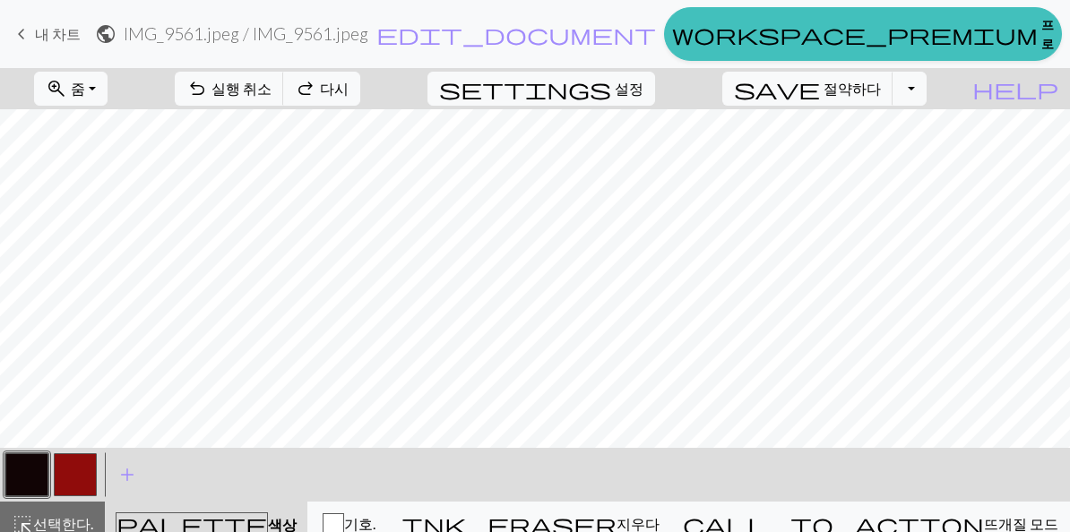
click at [208, 97] on span "undo" at bounding box center [197, 88] width 22 height 25
click at [72, 103] on button "zoom_in 줌 줌" at bounding box center [71, 89] width 74 height 34
click at [58, 124] on font "모두 맞추기" at bounding box center [86, 127] width 74 height 17
click at [63, 97] on span "zoom_in" at bounding box center [57, 88] width 22 height 25
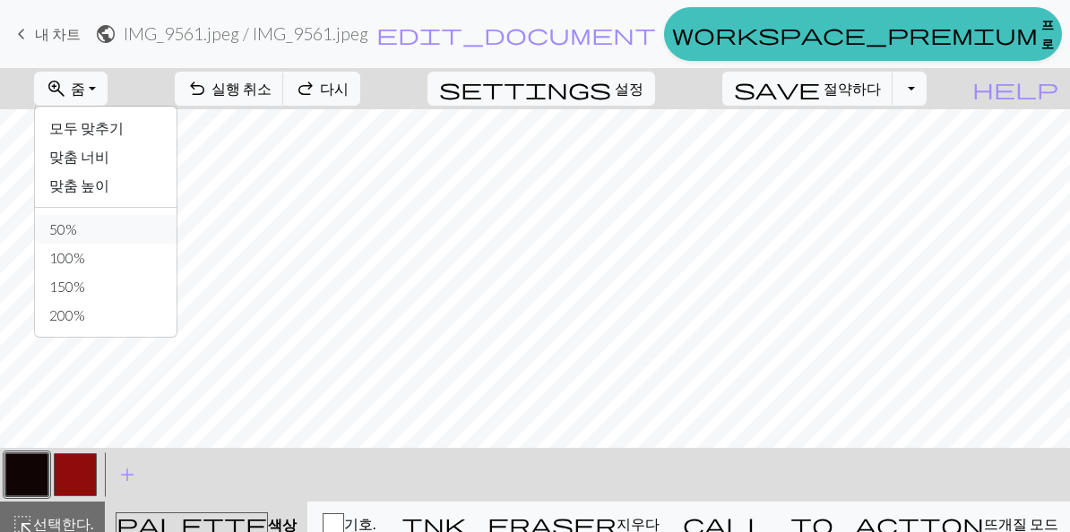
click at [63, 226] on font "50%" at bounding box center [63, 229] width 28 height 17
click at [63, 97] on span "zoom_in" at bounding box center [57, 88] width 22 height 25
click at [64, 316] on font "200%" at bounding box center [67, 315] width 36 height 17
click at [78, 341] on p "200%" at bounding box center [87, 348] width 39 height 17
click at [83, 99] on button "zoom_in 줌 줌" at bounding box center [71, 89] width 74 height 34
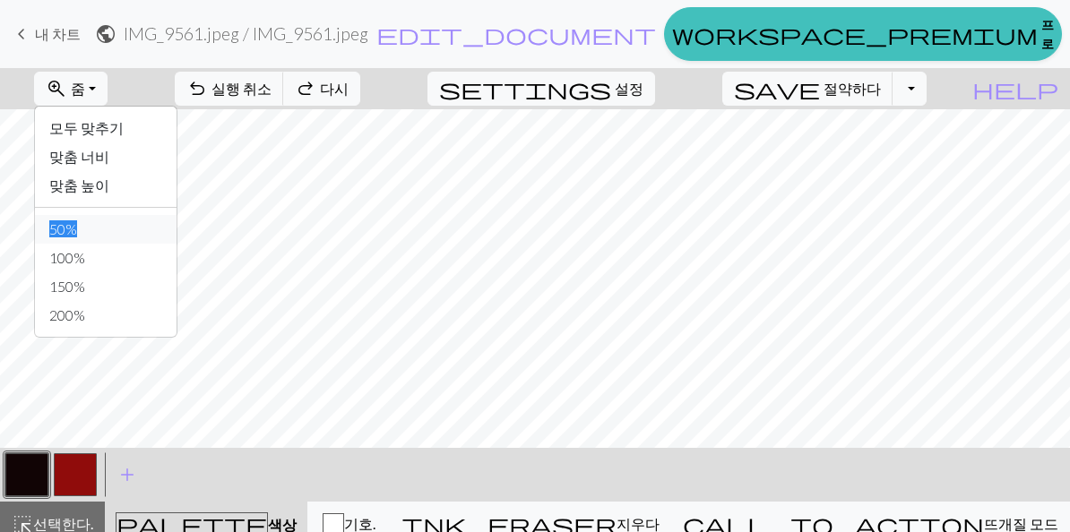
click at [57, 231] on font "50%" at bounding box center [63, 229] width 28 height 17
click at [208, 97] on span "undo" at bounding box center [197, 88] width 22 height 25
click at [208, 85] on span "undo" at bounding box center [197, 88] width 22 height 25
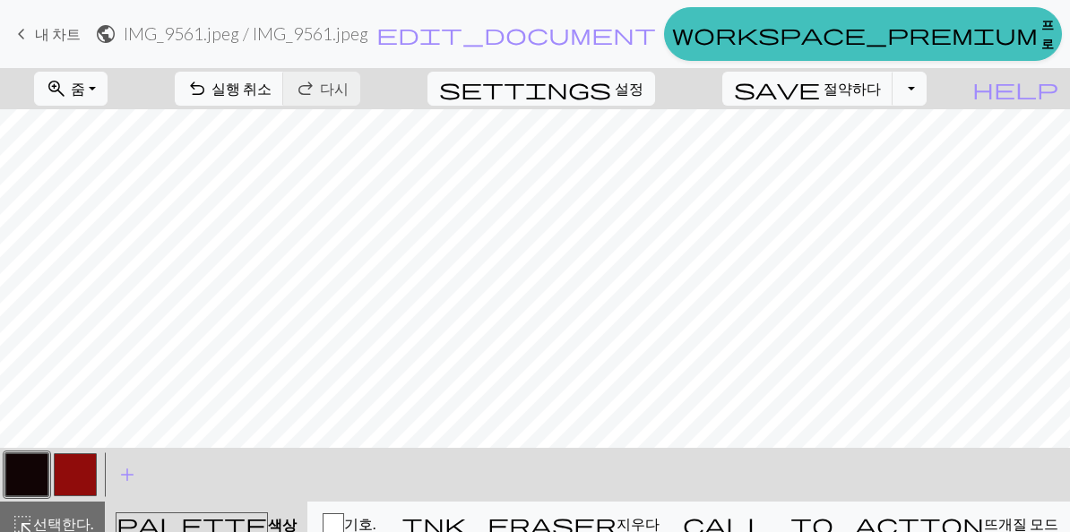
click at [199, 91] on span "undo" at bounding box center [197, 88] width 22 height 25
click at [207, 93] on span "undo" at bounding box center [197, 88] width 22 height 25
click at [321, 97] on font "다시" at bounding box center [334, 88] width 29 height 17
click at [33, 33] on link "keyboard_arrow_left 내 차트" at bounding box center [46, 34] width 70 height 30
click at [858, 84] on font "절약하다" at bounding box center [852, 88] width 57 height 17
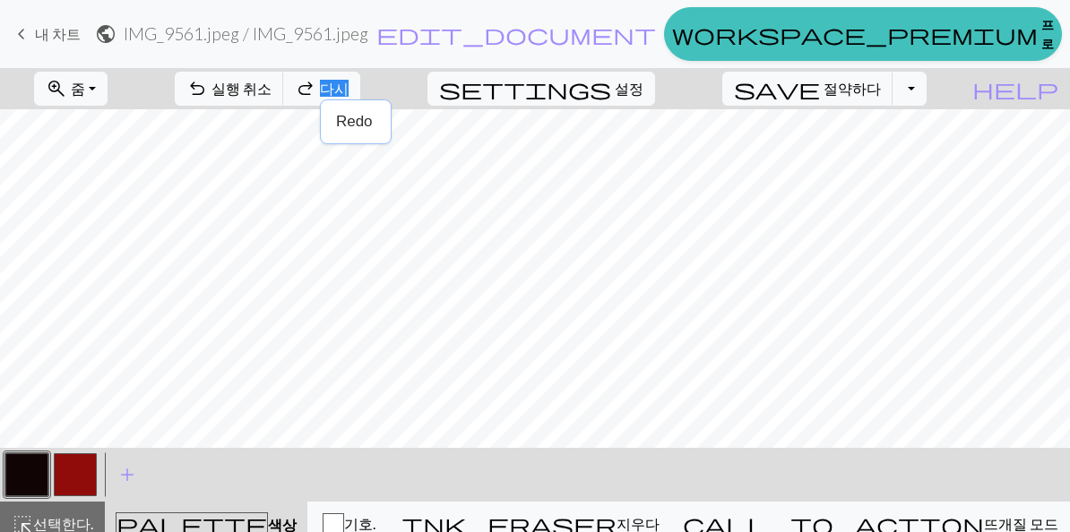
click at [784, 87] on span "save" at bounding box center [777, 88] width 86 height 25
click at [811, 99] on div "Chart saved Chart saved" at bounding box center [535, 71] width 1070 height 142
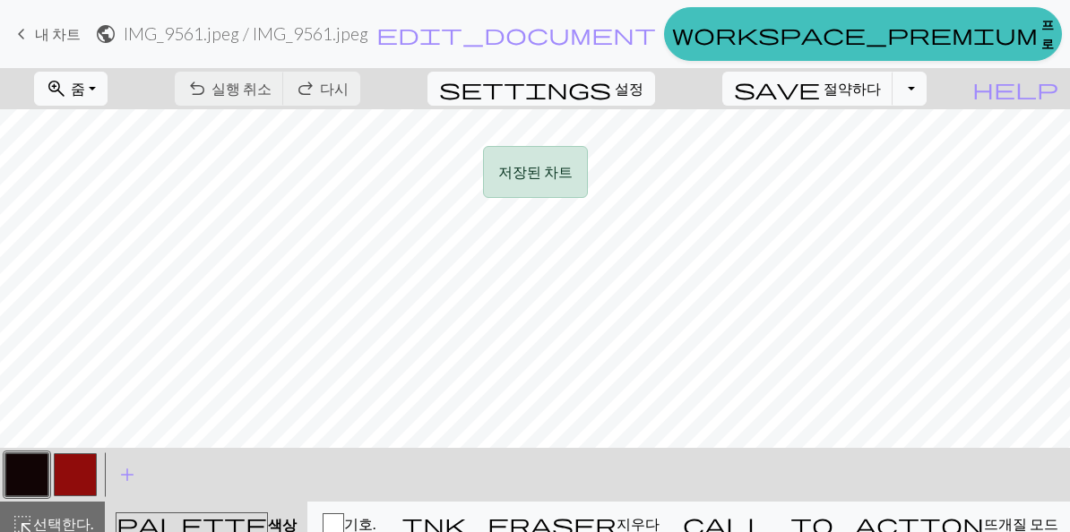
scroll to position [0, 0]
click at [15, 42] on span "keyboard_arrow_left" at bounding box center [22, 34] width 22 height 25
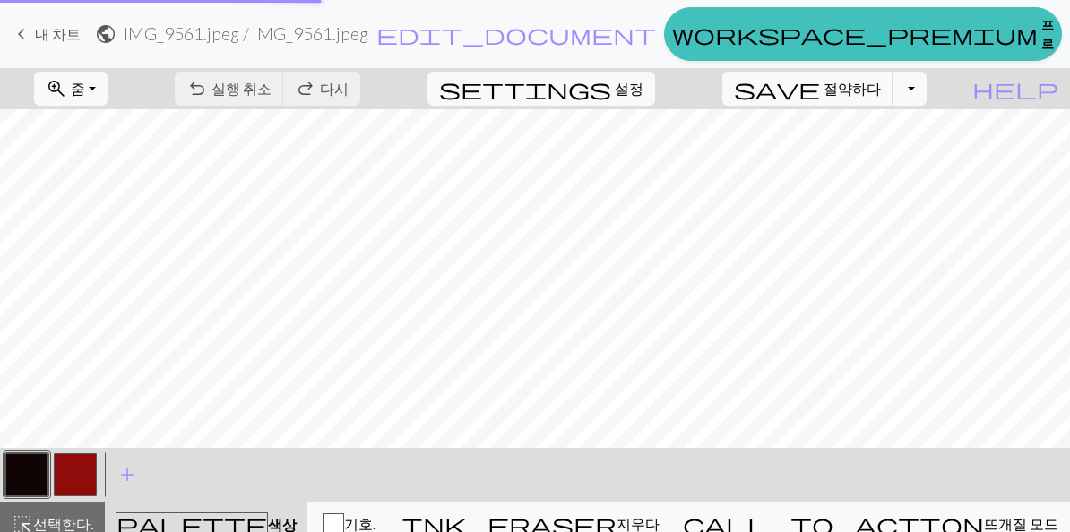
click at [15, 42] on span "keyboard_arrow_left" at bounding box center [22, 34] width 22 height 25
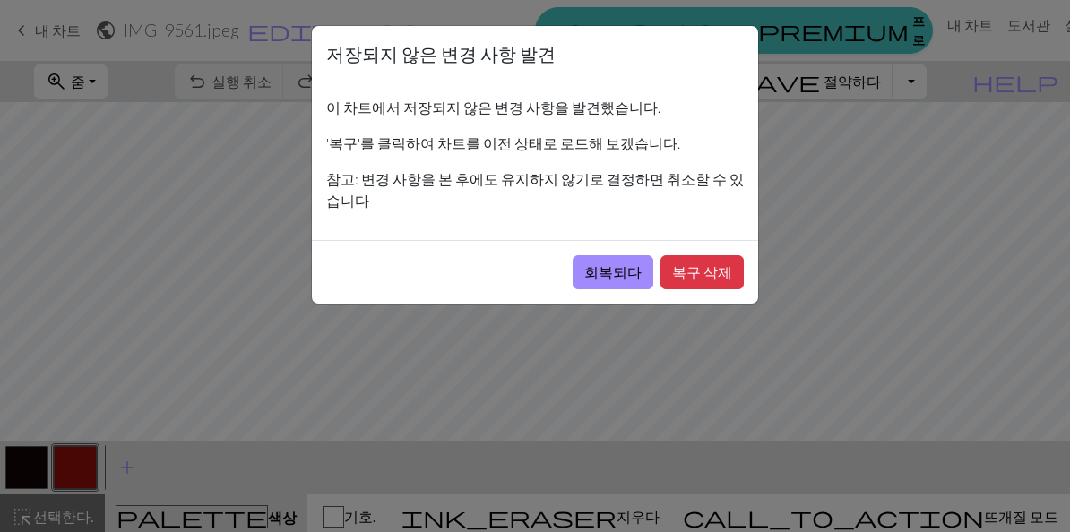
click at [636, 264] on font "회복되다" at bounding box center [612, 272] width 57 height 17
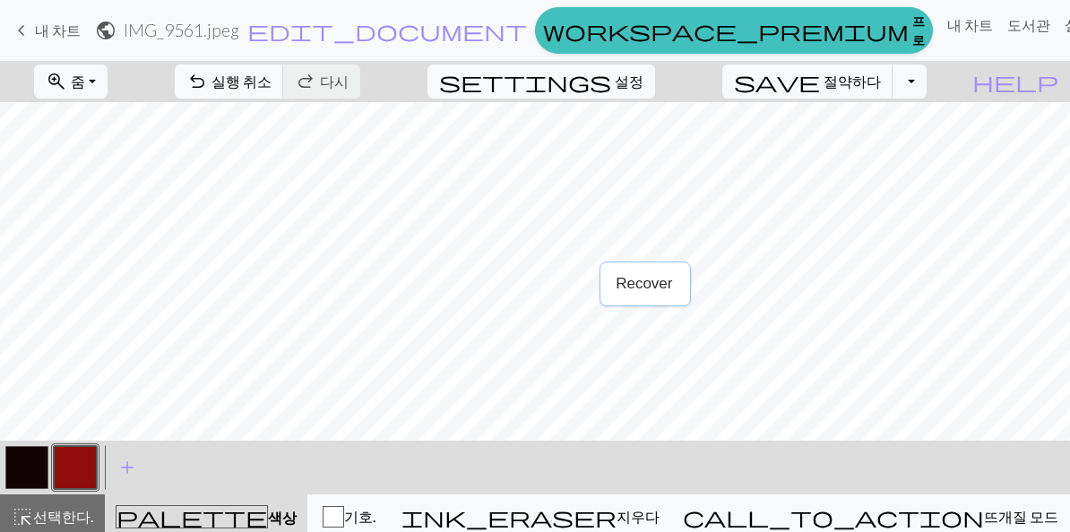
click at [854, 90] on font "절약하다" at bounding box center [852, 81] width 57 height 17
click at [878, 90] on font "절약하다" at bounding box center [852, 81] width 57 height 17
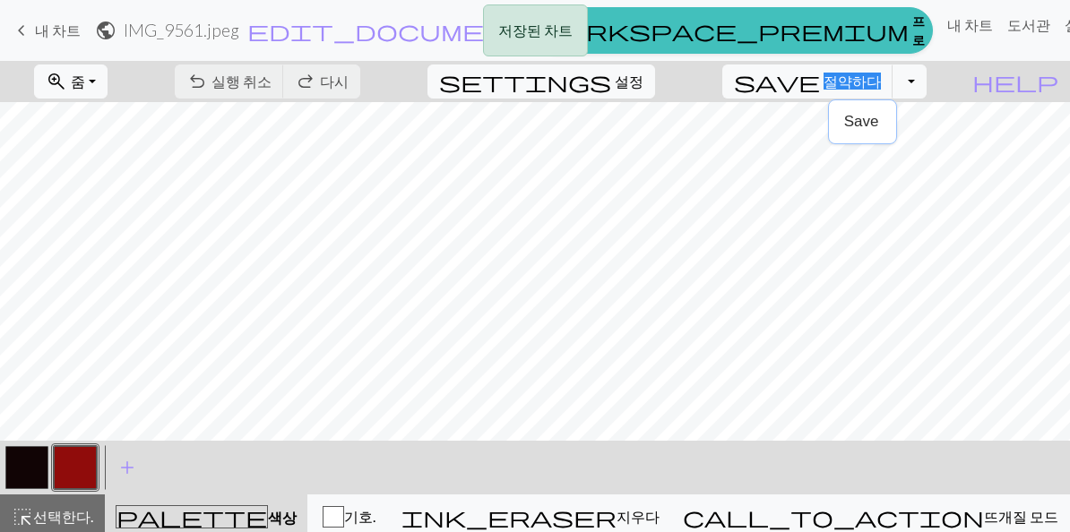
click at [835, 98] on div "저장된 차트 저장된 차트" at bounding box center [535, 71] width 1070 height 142
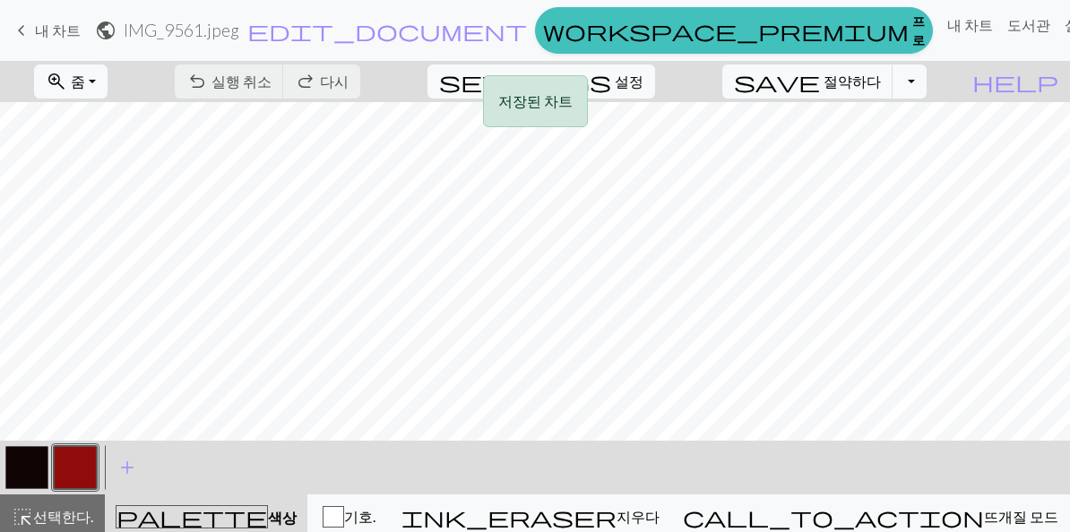
click at [895, 79] on div "저장된 차트 저장된 차트" at bounding box center [535, 71] width 1070 height 142
click at [898, 91] on button "토글 드롭다운" at bounding box center [910, 82] width 34 height 34
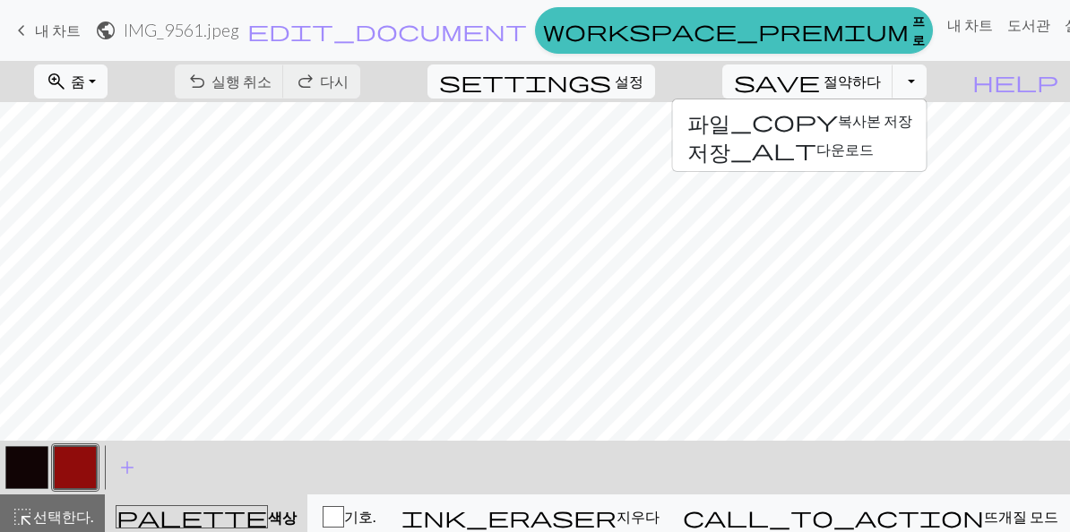
click at [909, 87] on button "토글 드롭다운" at bounding box center [910, 82] width 34 height 34
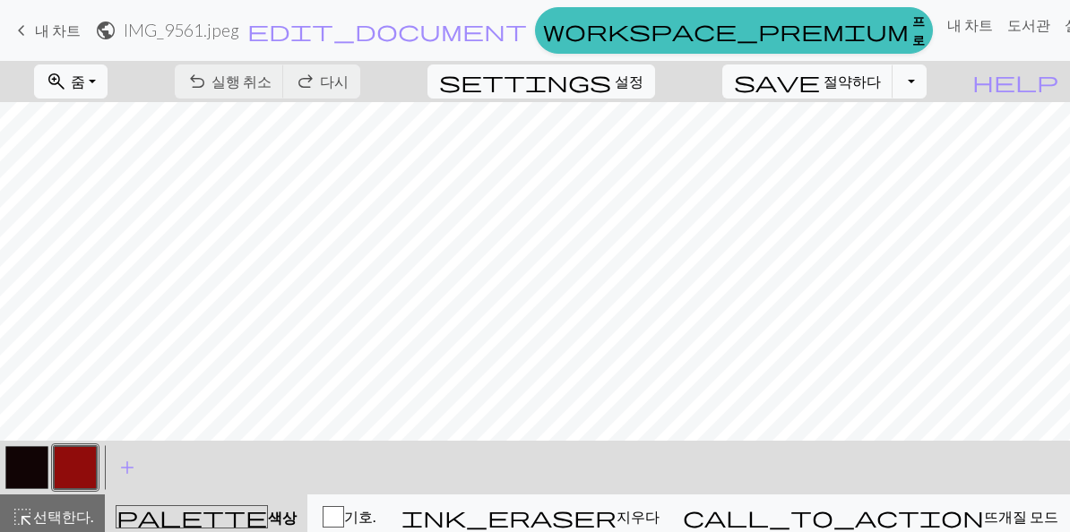
click at [905, 93] on button "토글 드롭다운" at bounding box center [910, 82] width 34 height 34
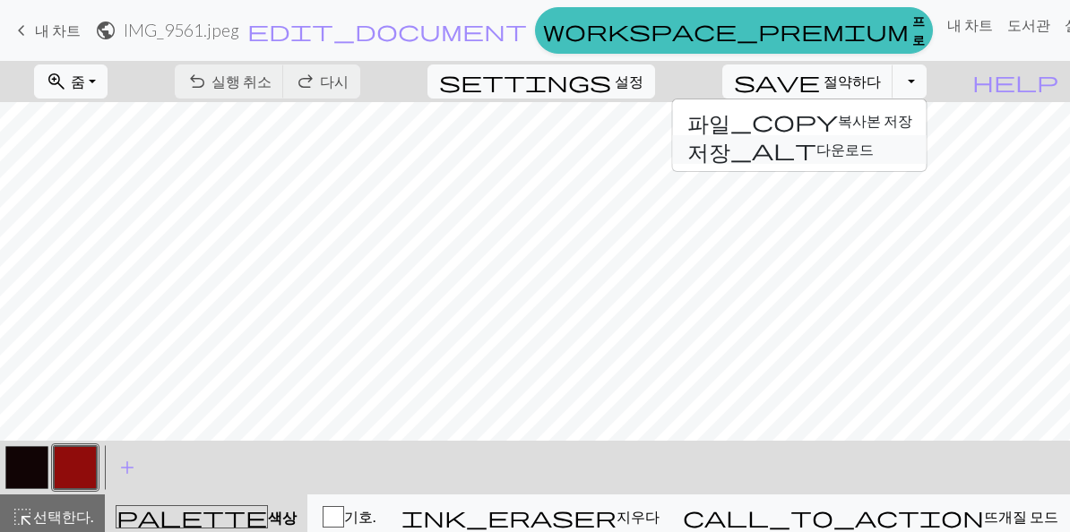
click at [846, 158] on font "저장_alt 다운로드" at bounding box center [781, 149] width 186 height 17
